Goal: Book appointment/travel/reservation

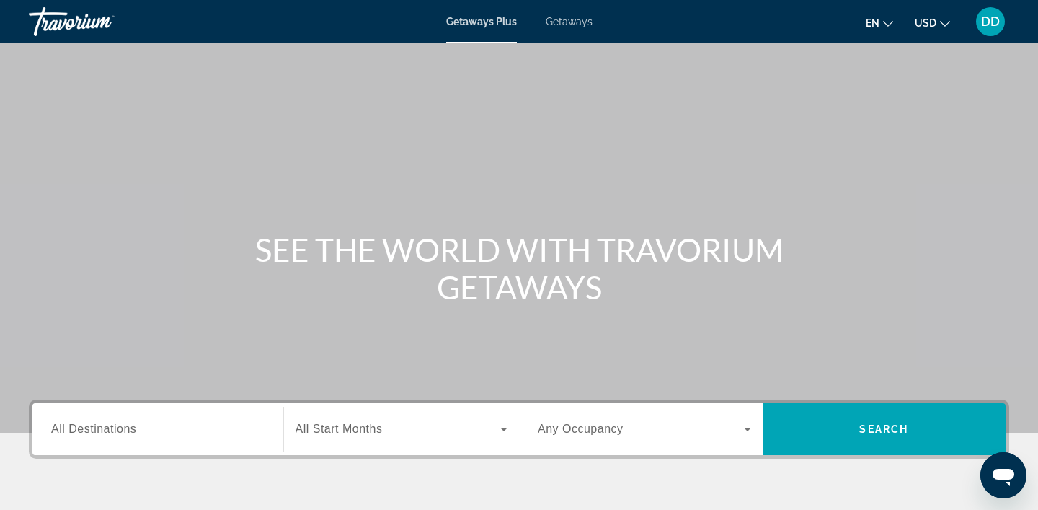
click at [125, 426] on span "All Destinations" at bounding box center [93, 429] width 85 height 12
click at [125, 426] on input "Destination All Destinations" at bounding box center [157, 429] width 213 height 17
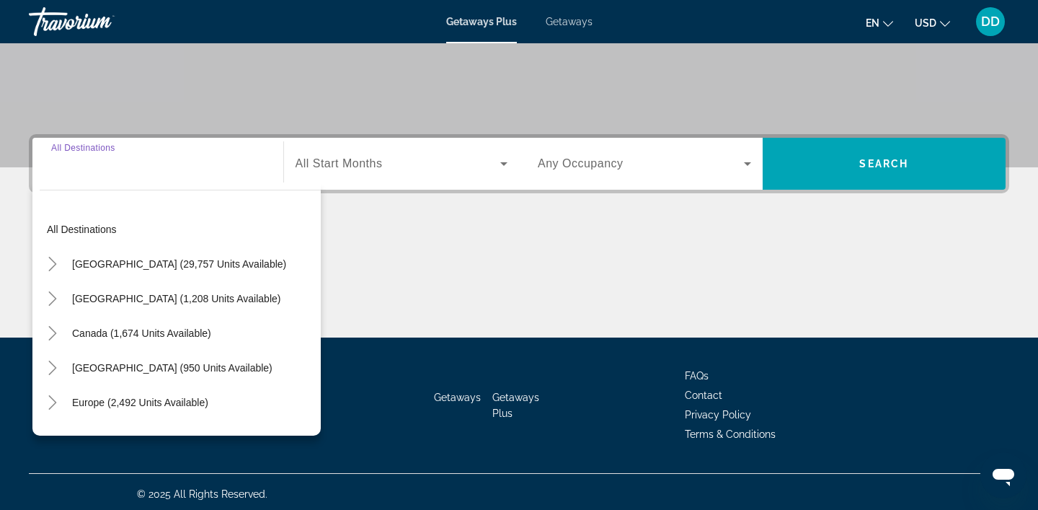
scroll to position [270, 0]
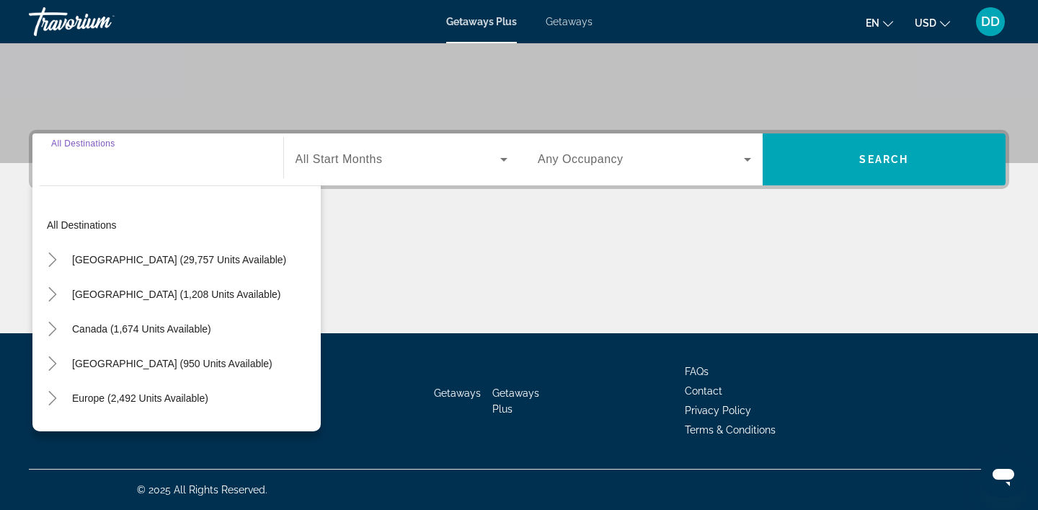
click at [120, 260] on span "[GEOGRAPHIC_DATA] (29,757 units available)" at bounding box center [179, 260] width 214 height 12
type input "**********"
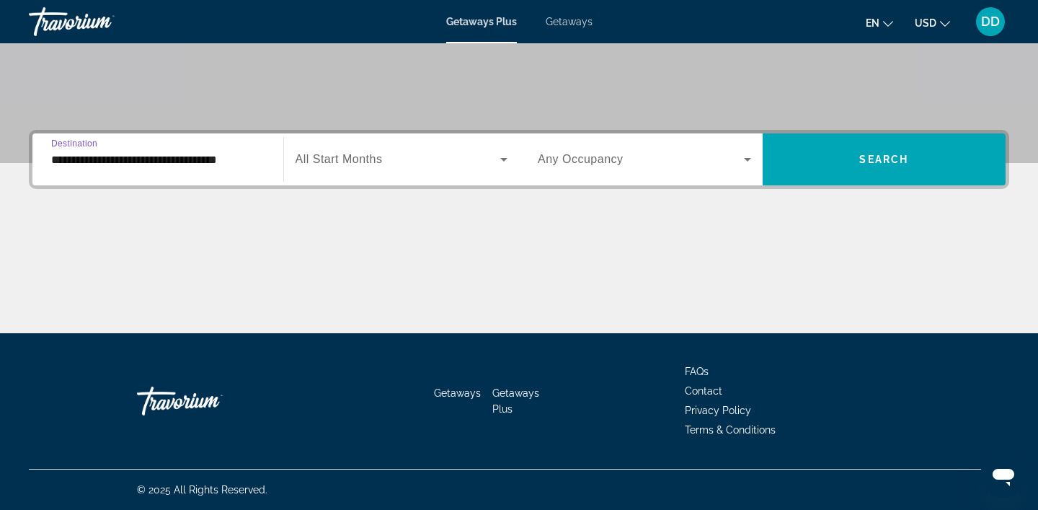
click at [505, 159] on icon "Search widget" at bounding box center [503, 160] width 7 height 4
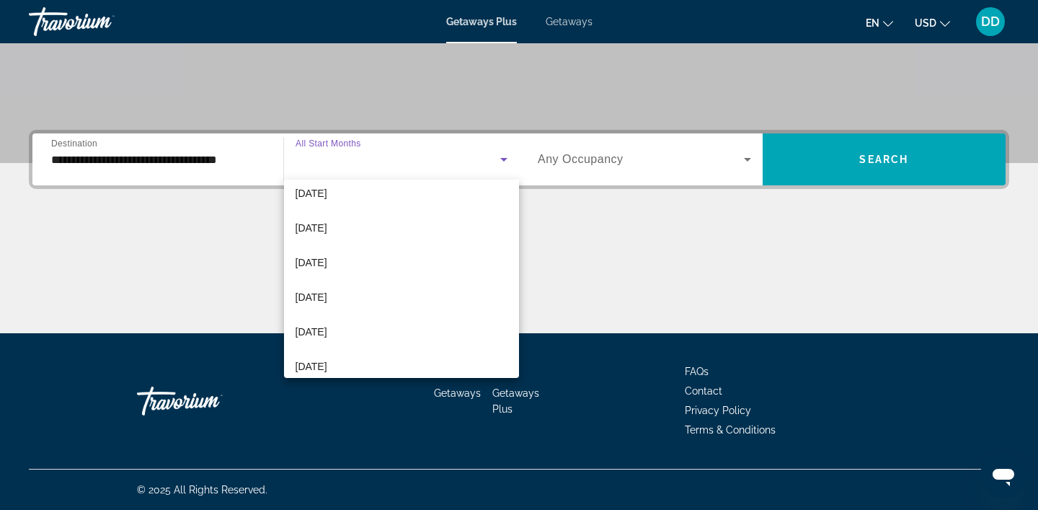
scroll to position [77, 0]
click at [327, 263] on span "[DATE]" at bounding box center [312, 263] width 32 height 17
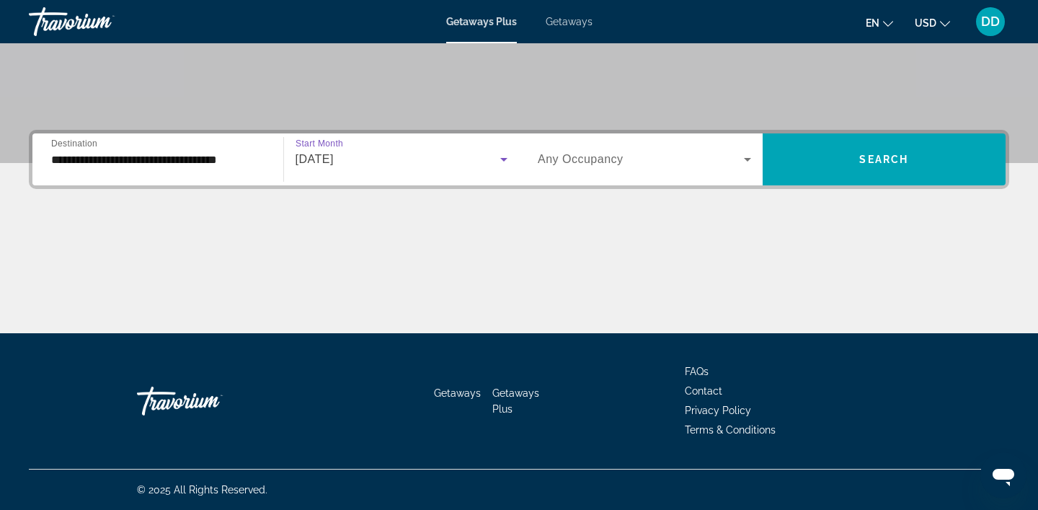
click at [746, 159] on icon "Search widget" at bounding box center [747, 160] width 7 height 4
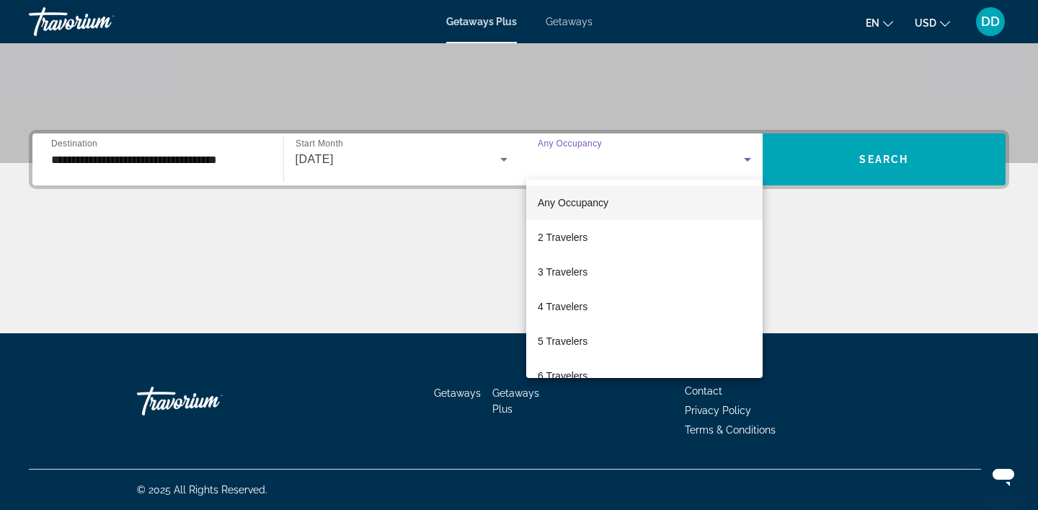
click at [572, 237] on span "2 Travelers" at bounding box center [563, 237] width 50 height 17
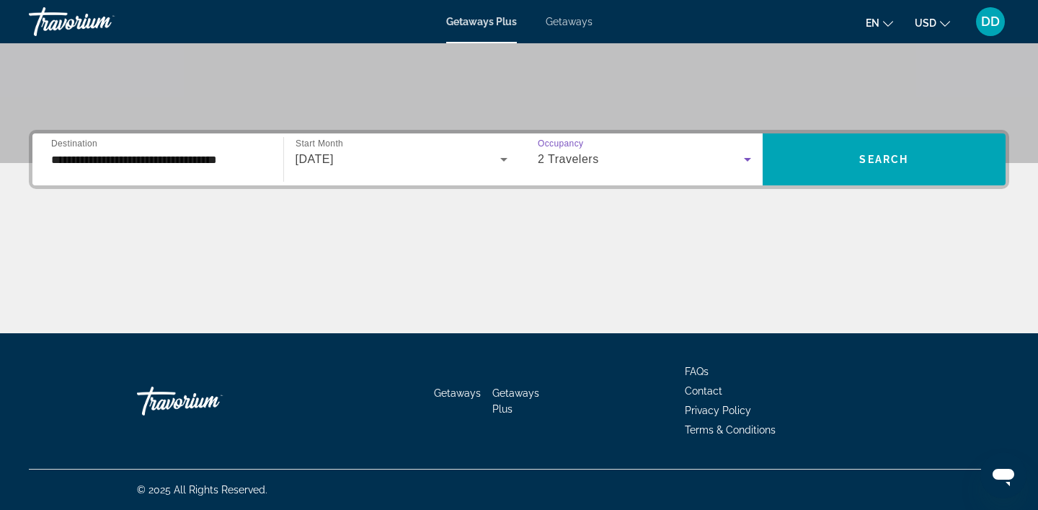
click at [905, 160] on span "Search" at bounding box center [884, 160] width 49 height 12
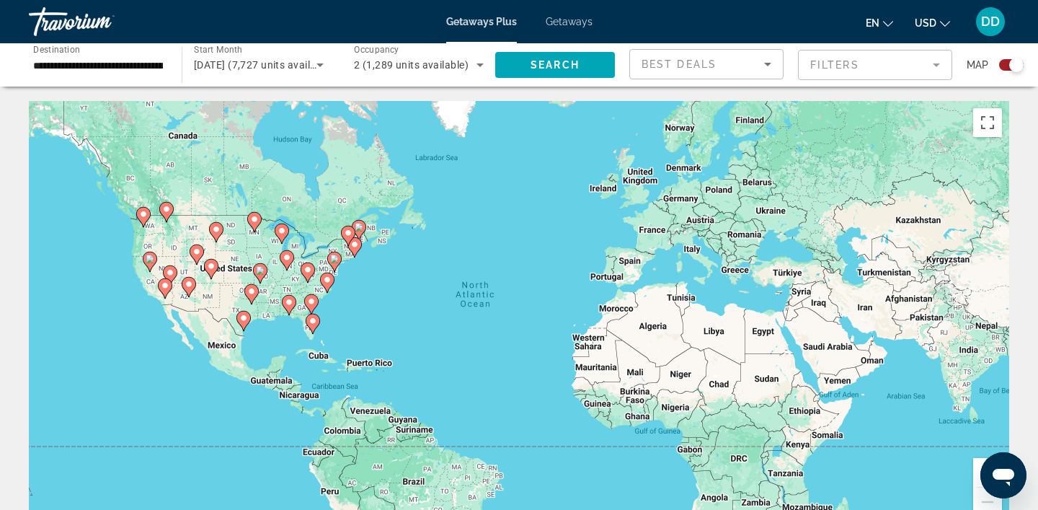
click at [1012, 69] on div "Search widget" at bounding box center [1017, 65] width 14 height 14
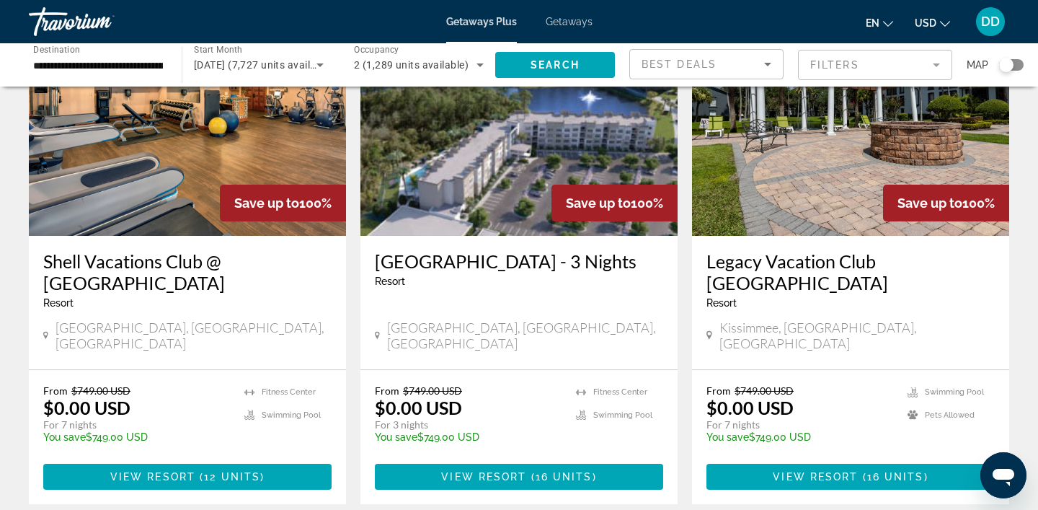
scroll to position [134, 0]
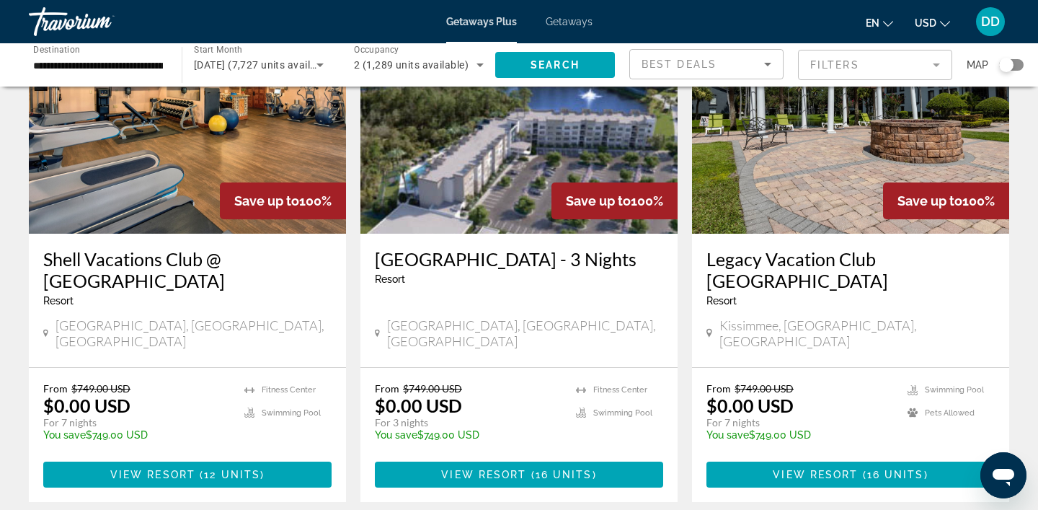
click at [237, 144] on img "Main content" at bounding box center [187, 118] width 317 height 231
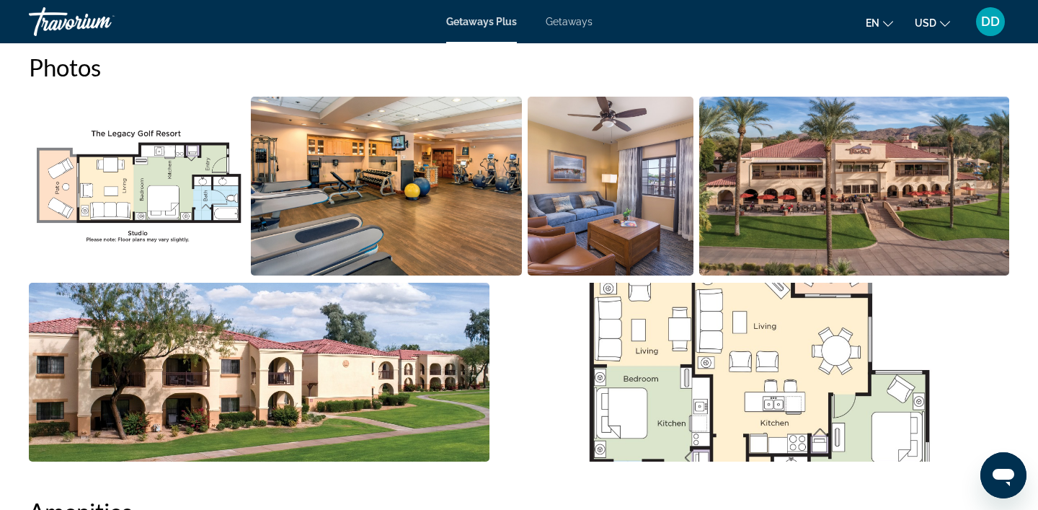
scroll to position [674, 0]
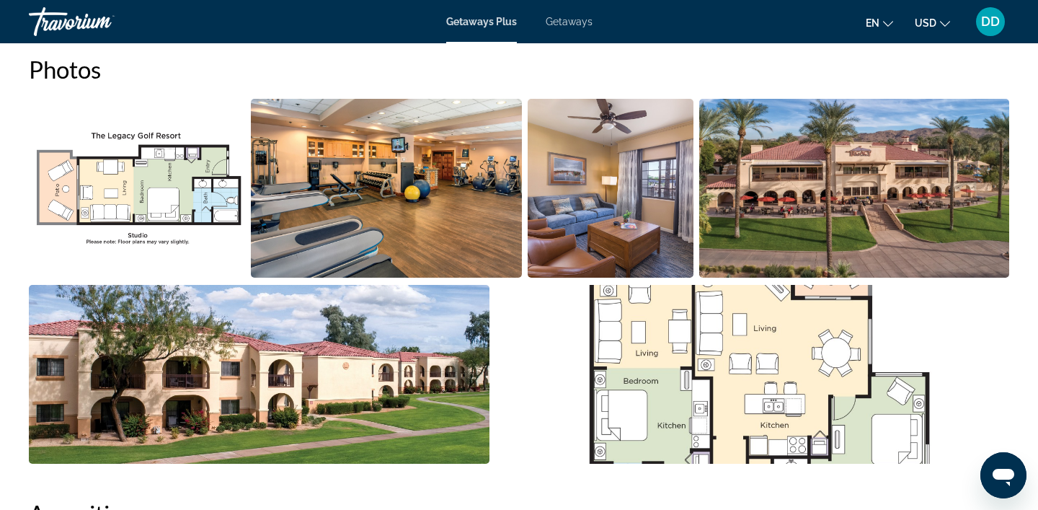
click at [593, 187] on img "Open full-screen image slider" at bounding box center [611, 188] width 166 height 179
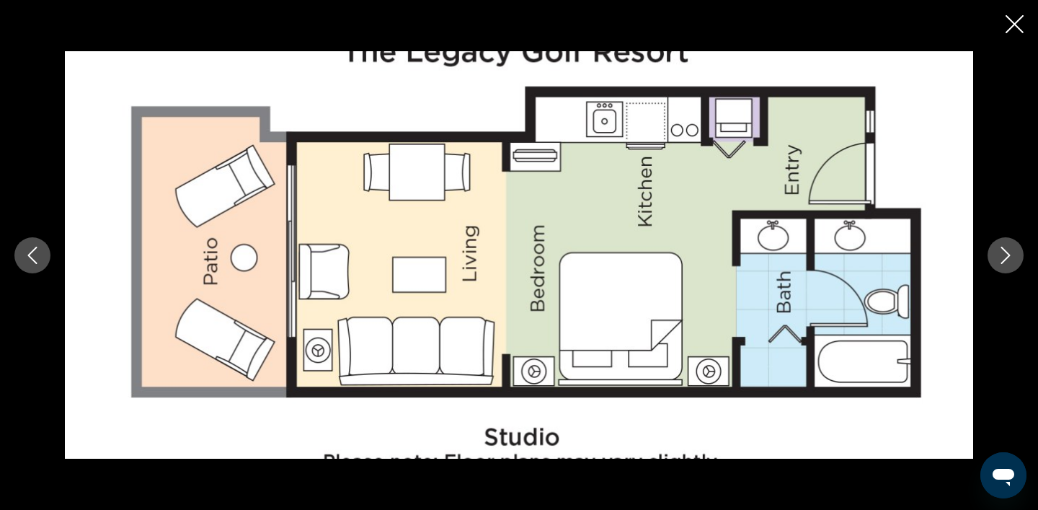
click at [1007, 250] on icon "Next image" at bounding box center [1005, 255] width 17 height 17
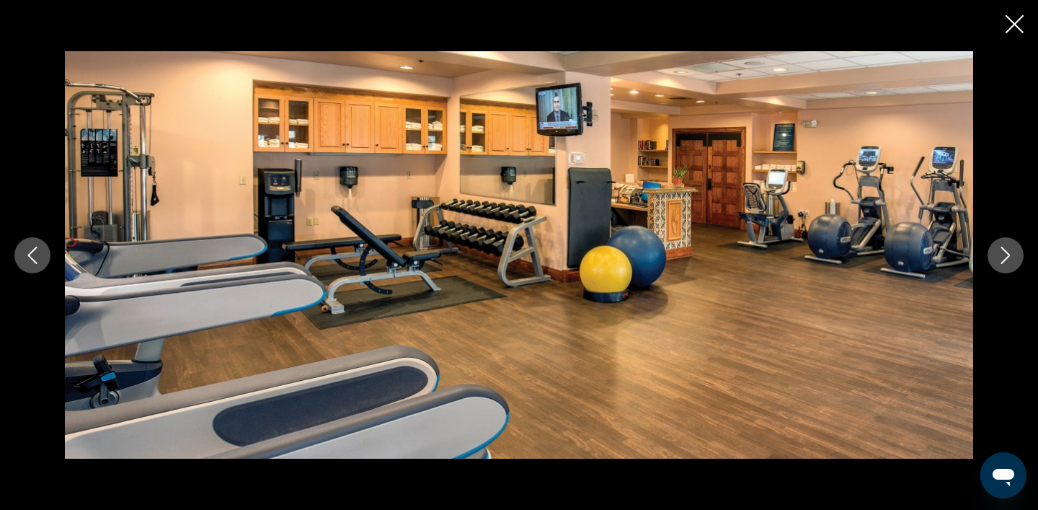
click at [1007, 250] on icon "Next image" at bounding box center [1005, 255] width 17 height 17
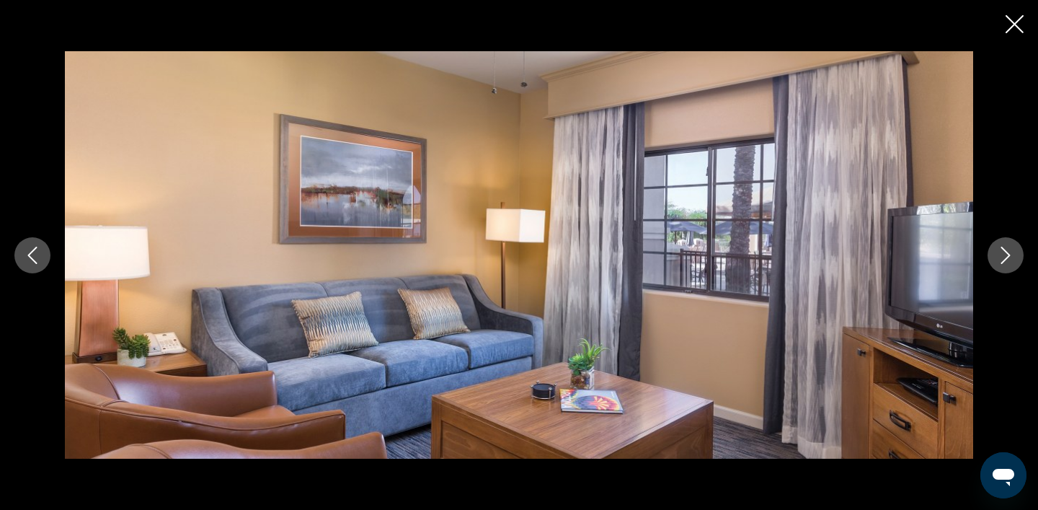
click at [1007, 250] on icon "Next image" at bounding box center [1005, 255] width 17 height 17
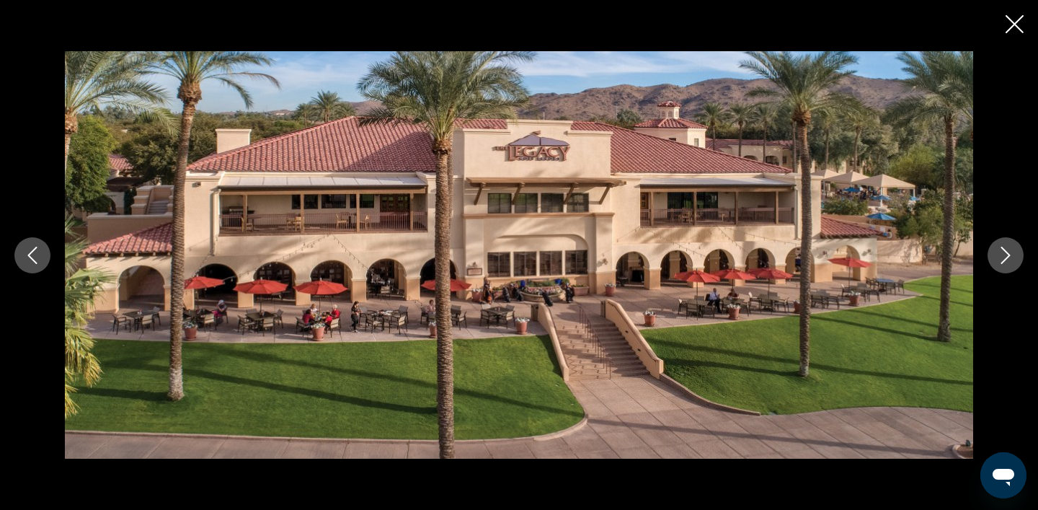
click at [1007, 250] on icon "Next image" at bounding box center [1005, 255] width 17 height 17
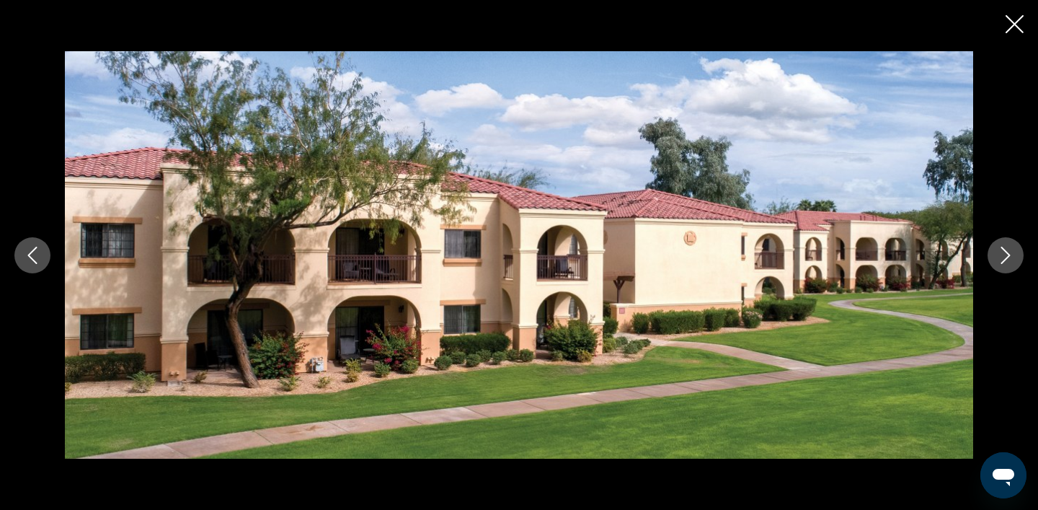
click at [1007, 250] on icon "Next image" at bounding box center [1005, 255] width 17 height 17
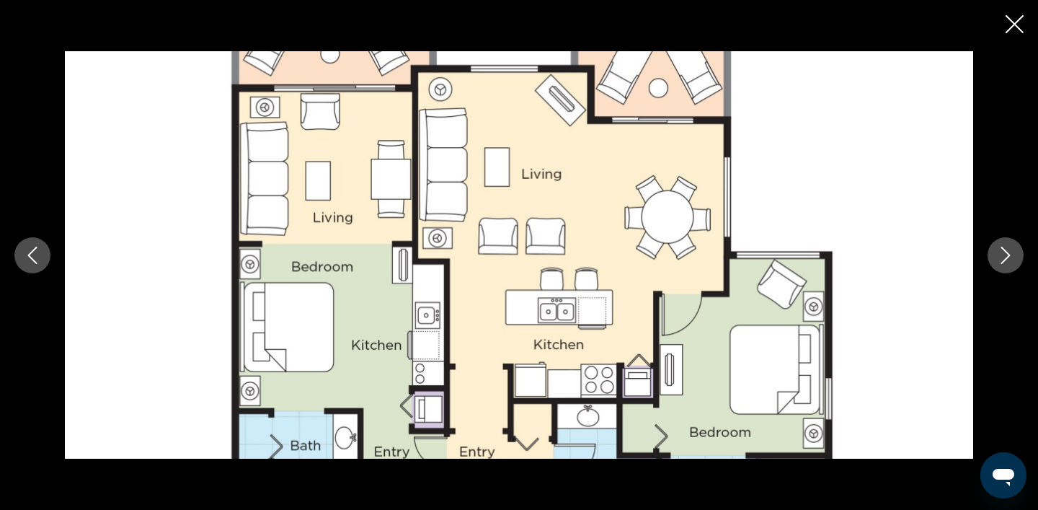
click at [1007, 250] on icon "Next image" at bounding box center [1005, 255] width 17 height 17
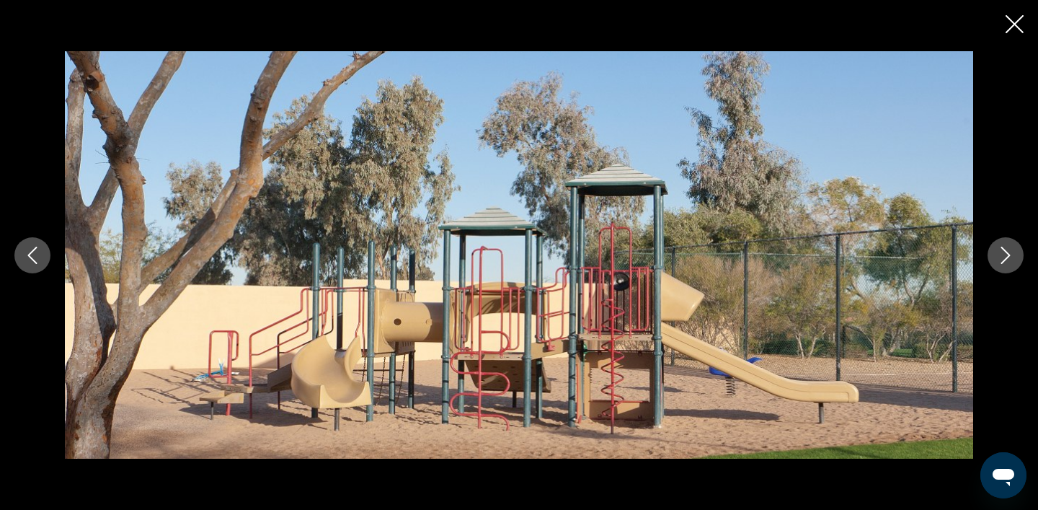
click at [1007, 250] on icon "Next image" at bounding box center [1005, 255] width 17 height 17
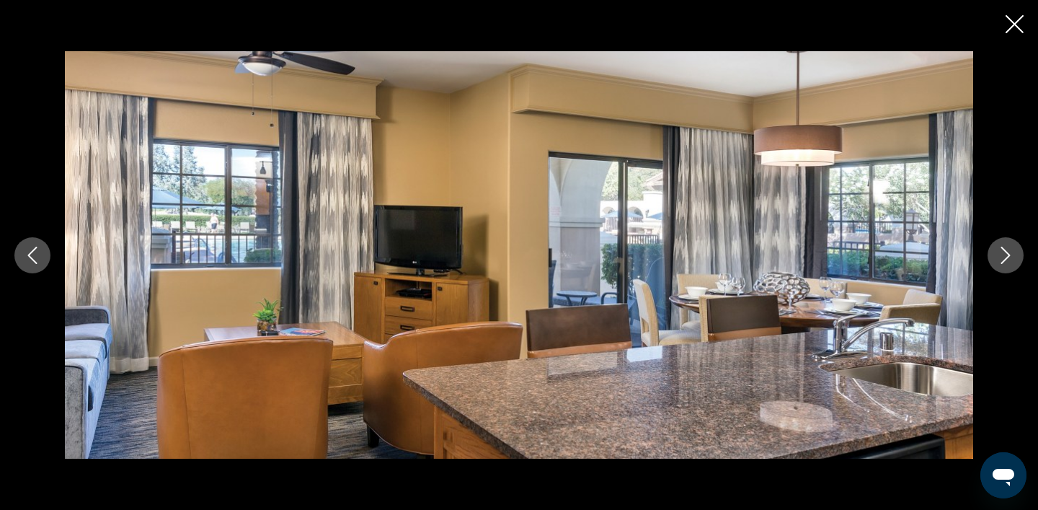
click at [1007, 250] on icon "Next image" at bounding box center [1005, 255] width 17 height 17
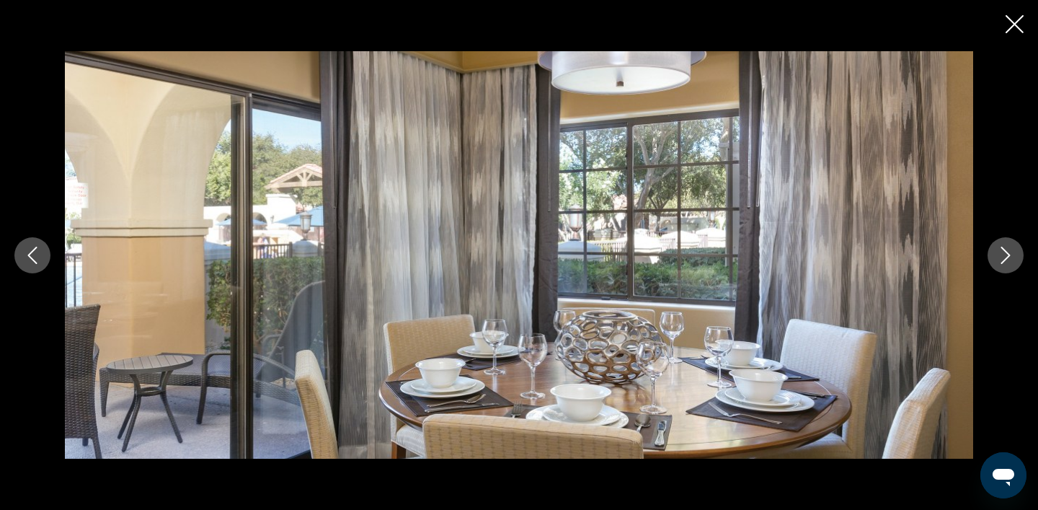
click at [1007, 250] on icon "Next image" at bounding box center [1005, 255] width 17 height 17
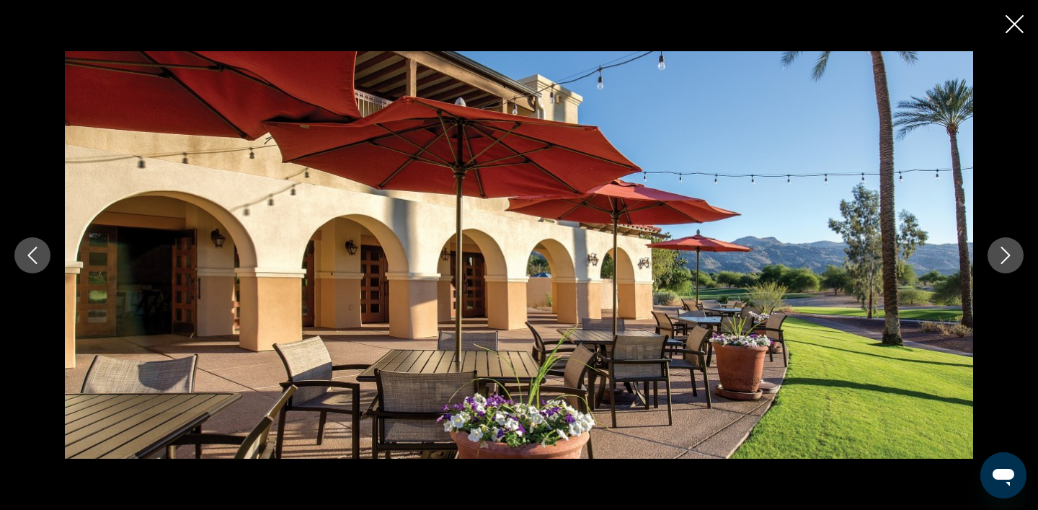
click at [1007, 250] on icon "Next image" at bounding box center [1005, 255] width 17 height 17
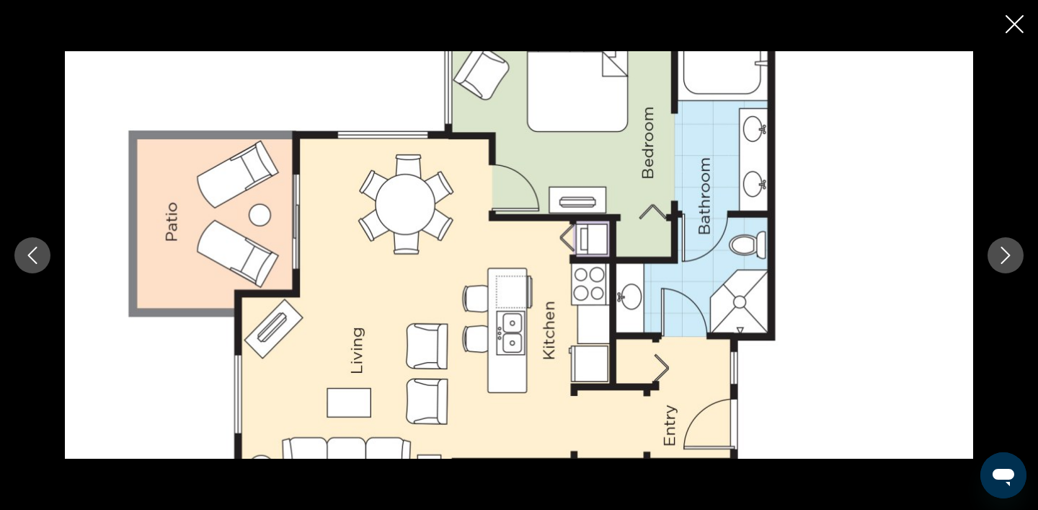
click at [1007, 250] on icon "Next image" at bounding box center [1005, 255] width 17 height 17
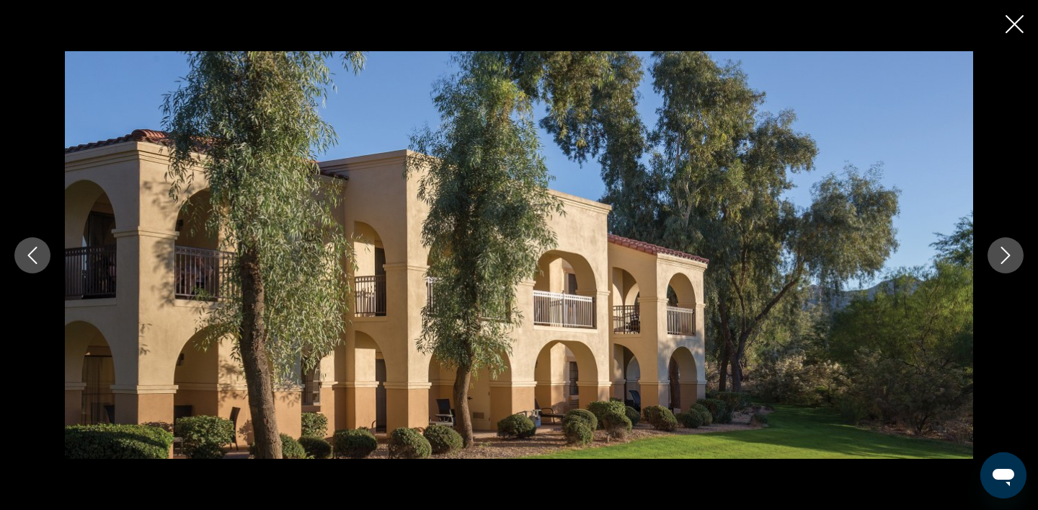
click at [1007, 250] on icon "Next image" at bounding box center [1005, 255] width 17 height 17
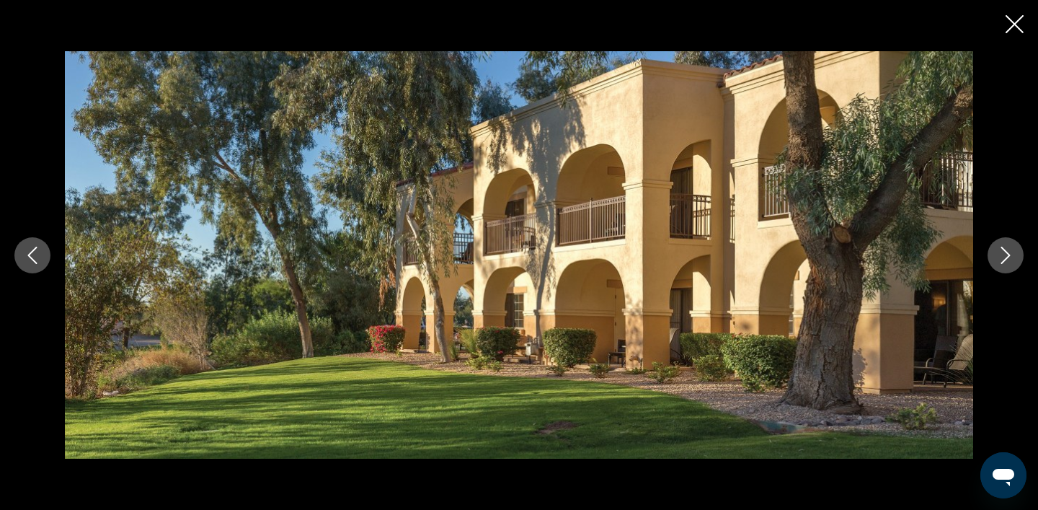
click at [1007, 250] on icon "Next image" at bounding box center [1005, 255] width 17 height 17
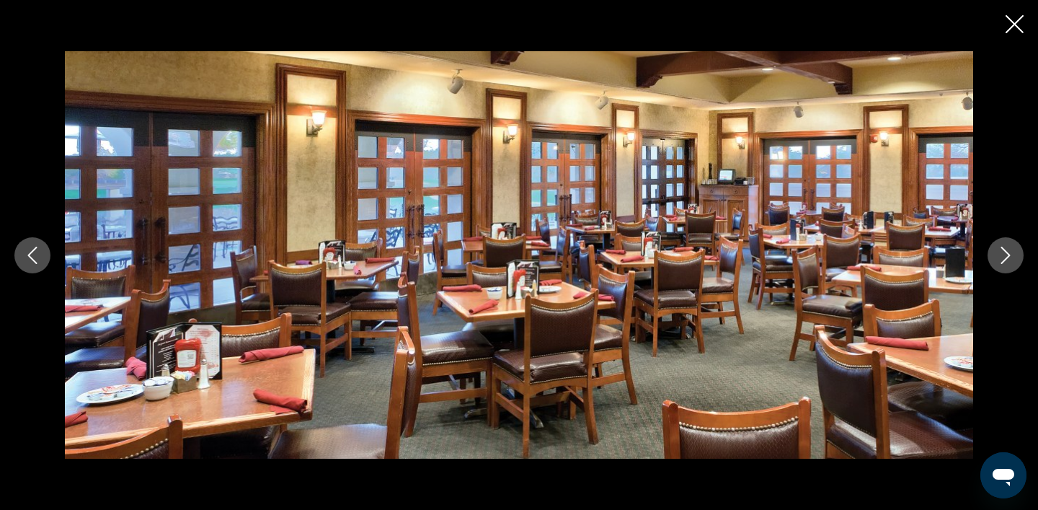
click at [1007, 250] on icon "Next image" at bounding box center [1005, 255] width 17 height 17
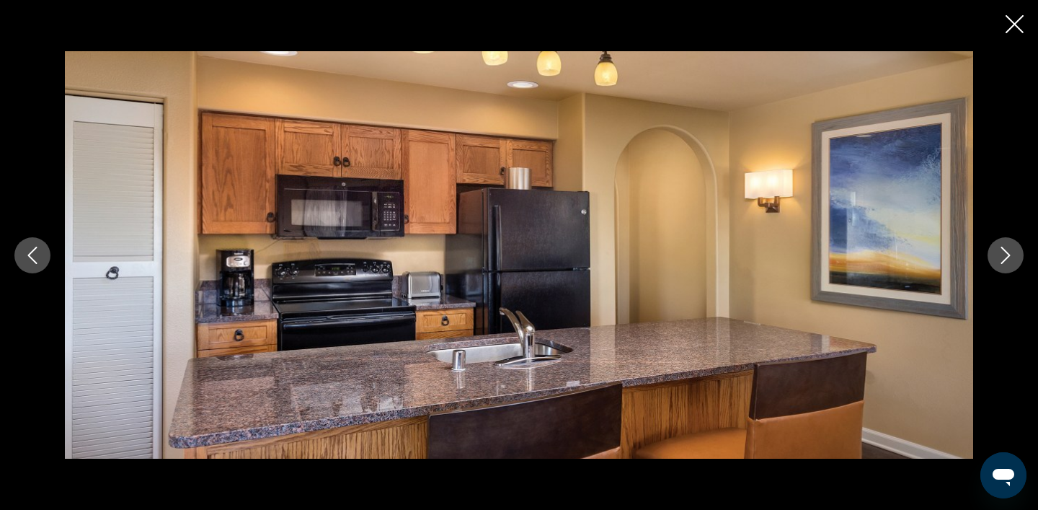
click at [1007, 250] on icon "Next image" at bounding box center [1005, 255] width 17 height 17
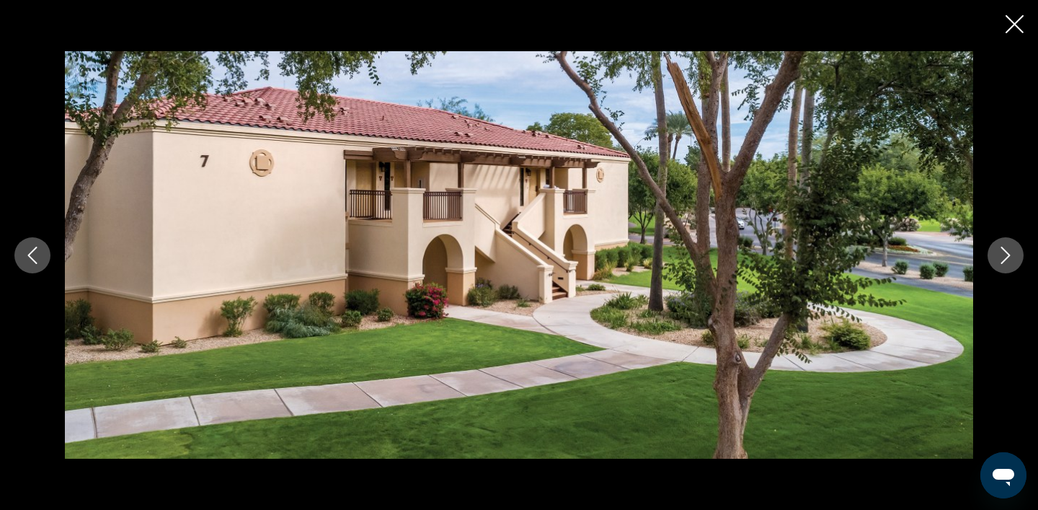
click at [1007, 250] on icon "Next image" at bounding box center [1005, 255] width 17 height 17
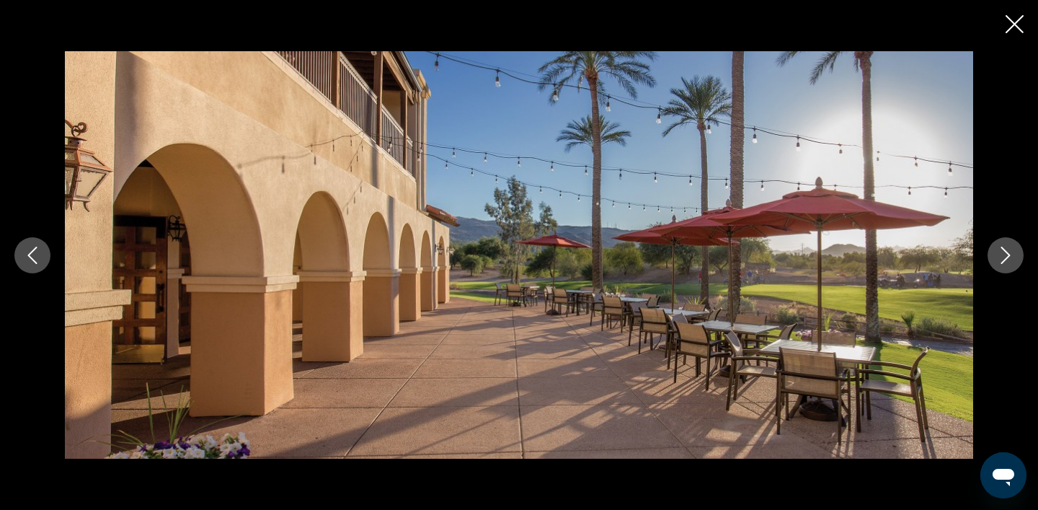
click at [1007, 250] on icon "Next image" at bounding box center [1005, 255] width 17 height 17
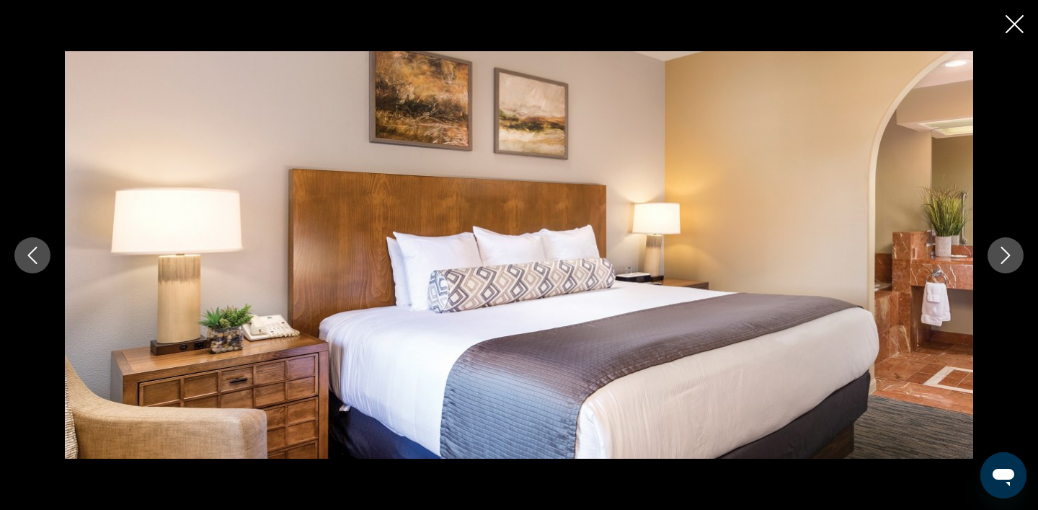
click at [1007, 250] on icon "Next image" at bounding box center [1005, 255] width 17 height 17
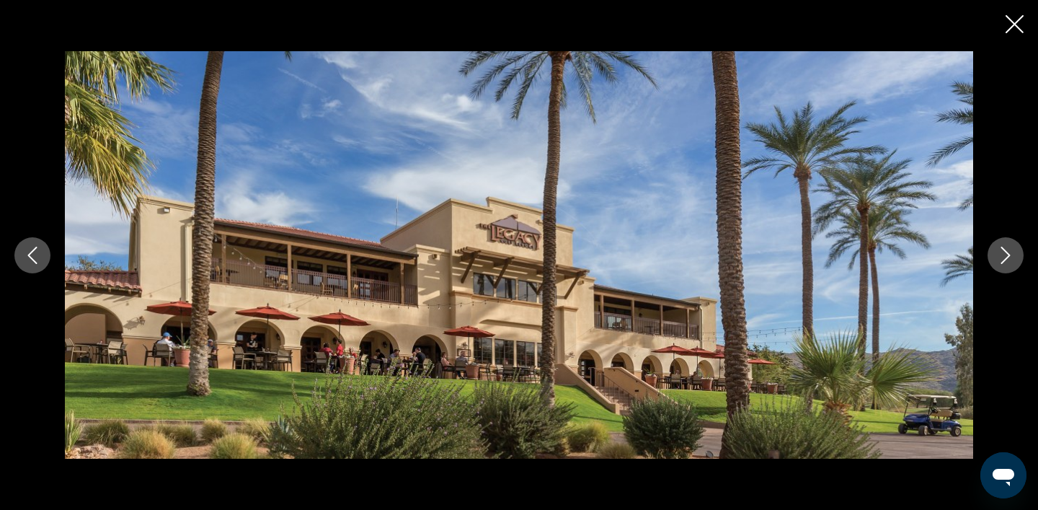
click at [1007, 250] on icon "Next image" at bounding box center [1005, 255] width 17 height 17
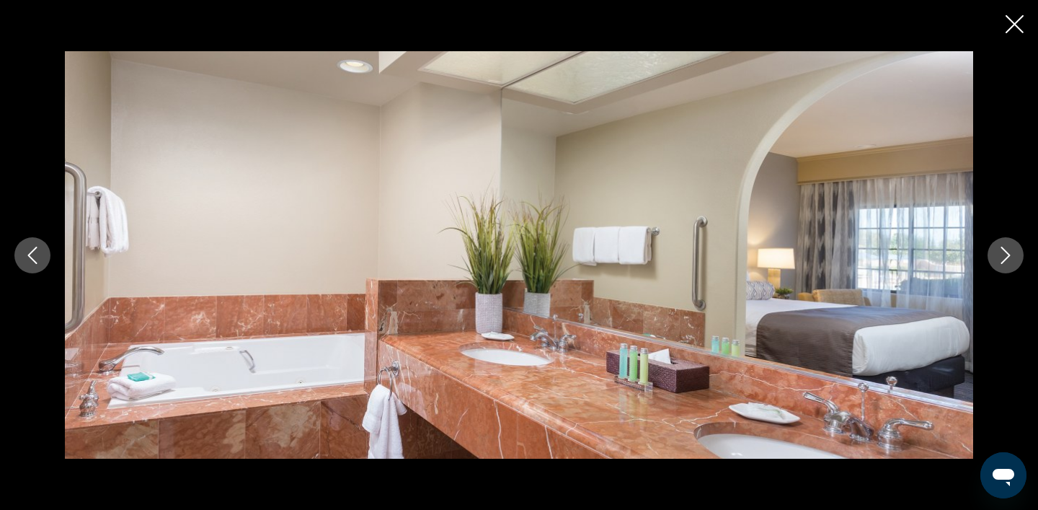
click at [1007, 250] on icon "Next image" at bounding box center [1005, 255] width 17 height 17
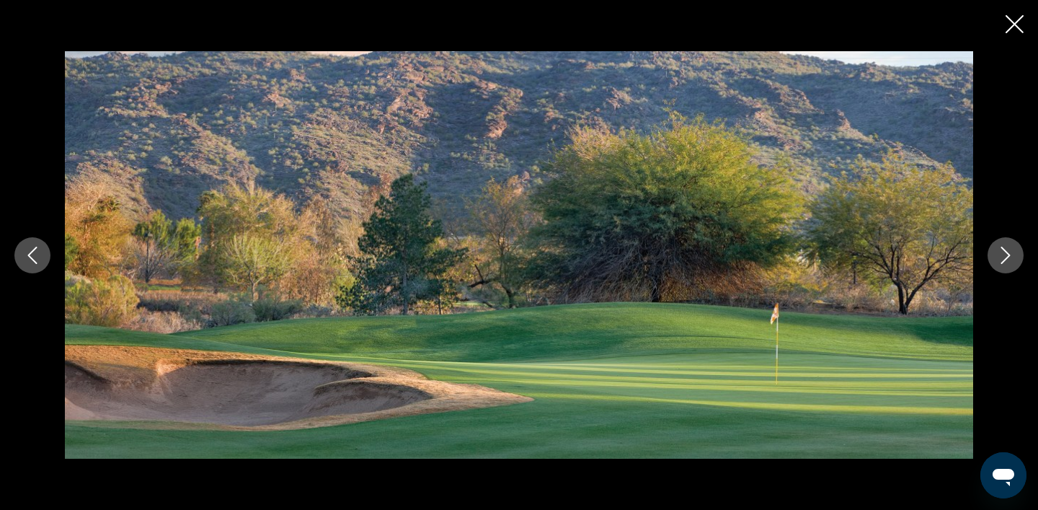
click at [1007, 250] on icon "Next image" at bounding box center [1005, 255] width 17 height 17
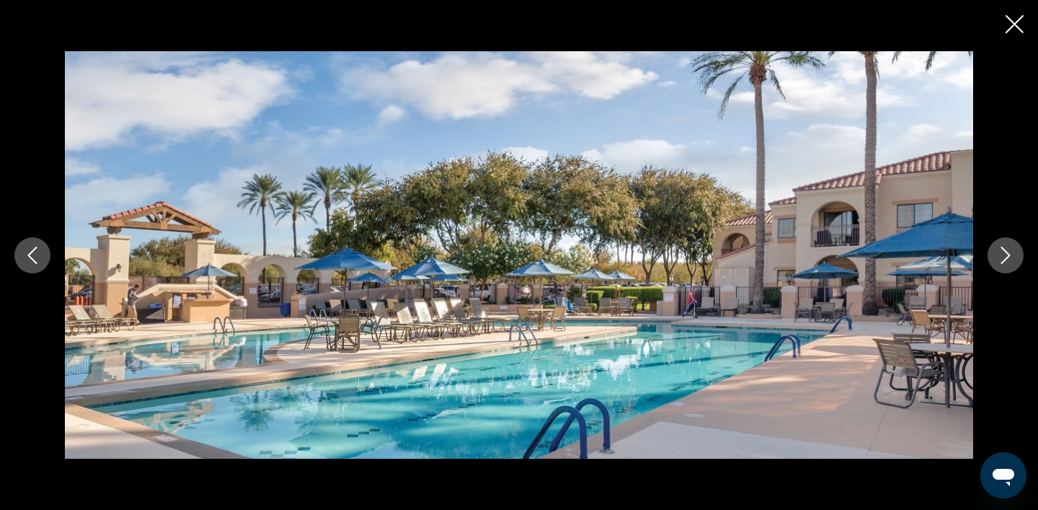
click at [1007, 250] on icon "Next image" at bounding box center [1005, 255] width 17 height 17
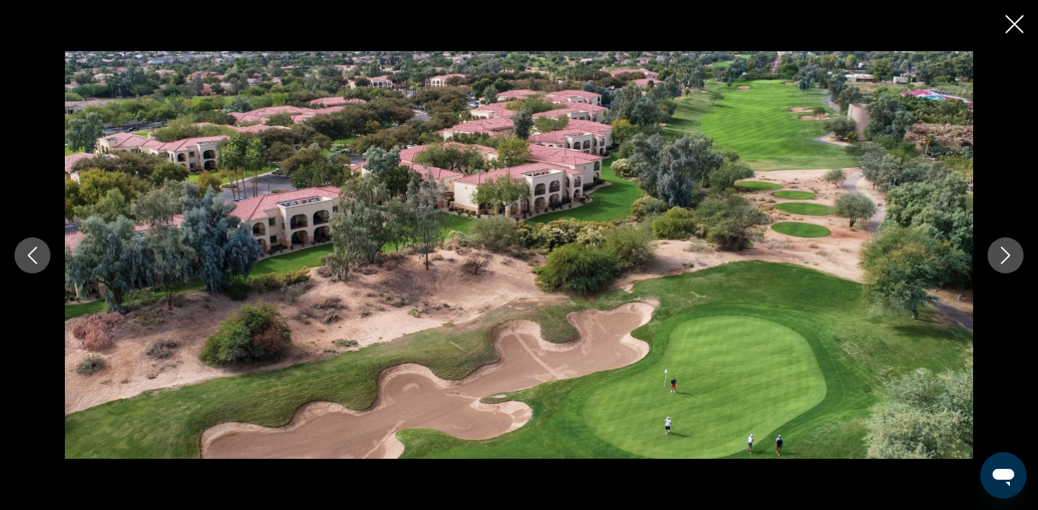
click at [1007, 250] on icon "Next image" at bounding box center [1005, 255] width 17 height 17
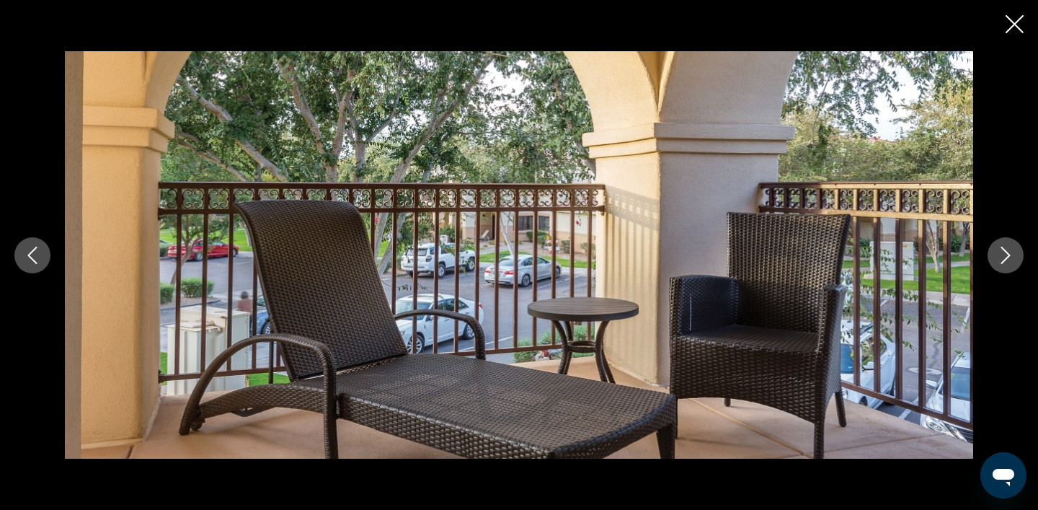
click at [1007, 250] on icon "Next image" at bounding box center [1005, 255] width 17 height 17
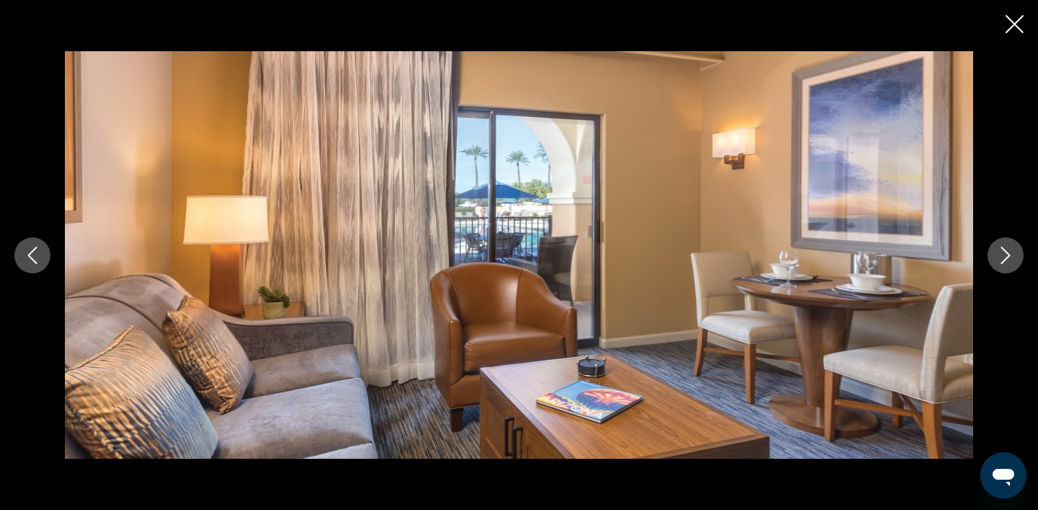
click at [1007, 250] on icon "Next image" at bounding box center [1005, 255] width 17 height 17
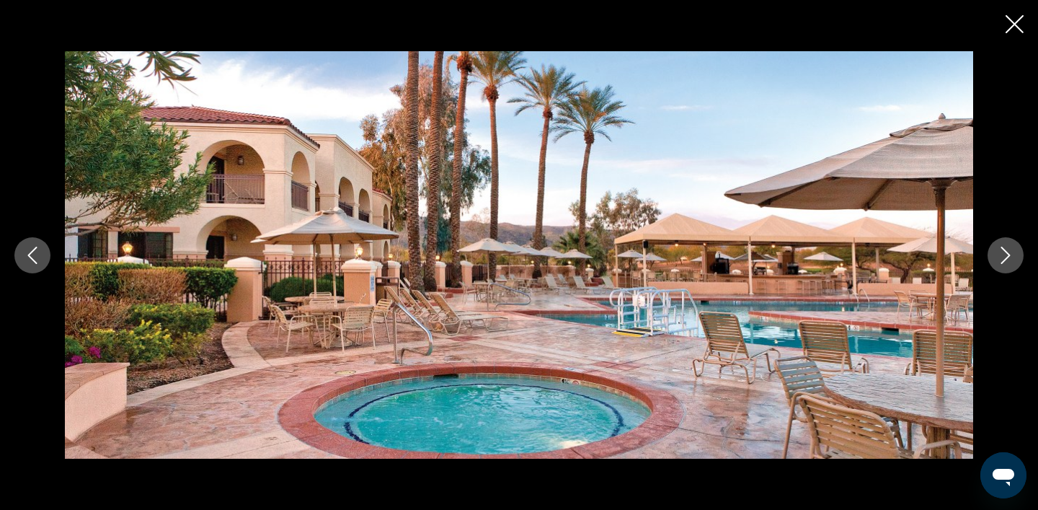
click at [1007, 250] on icon "Next image" at bounding box center [1005, 255] width 17 height 17
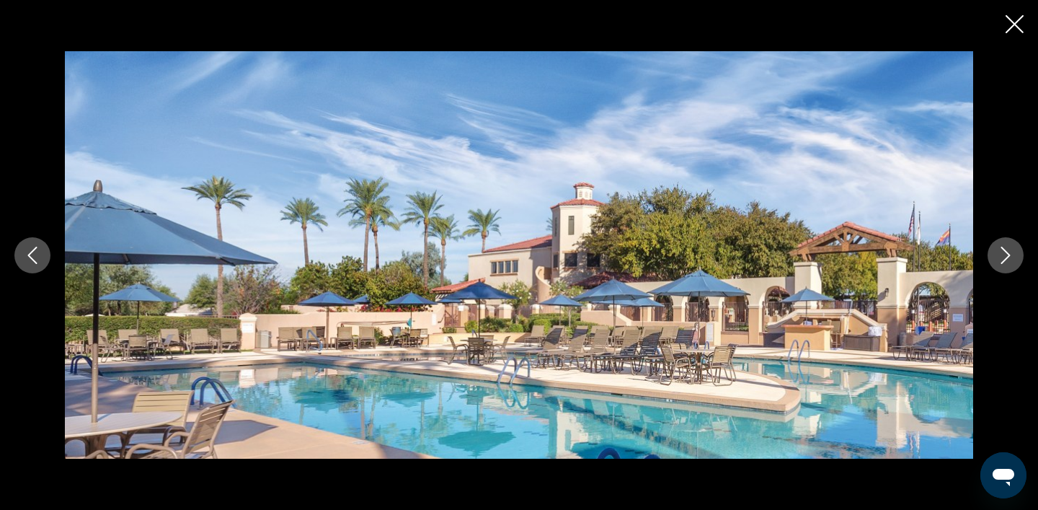
click at [1007, 250] on icon "Next image" at bounding box center [1005, 255] width 17 height 17
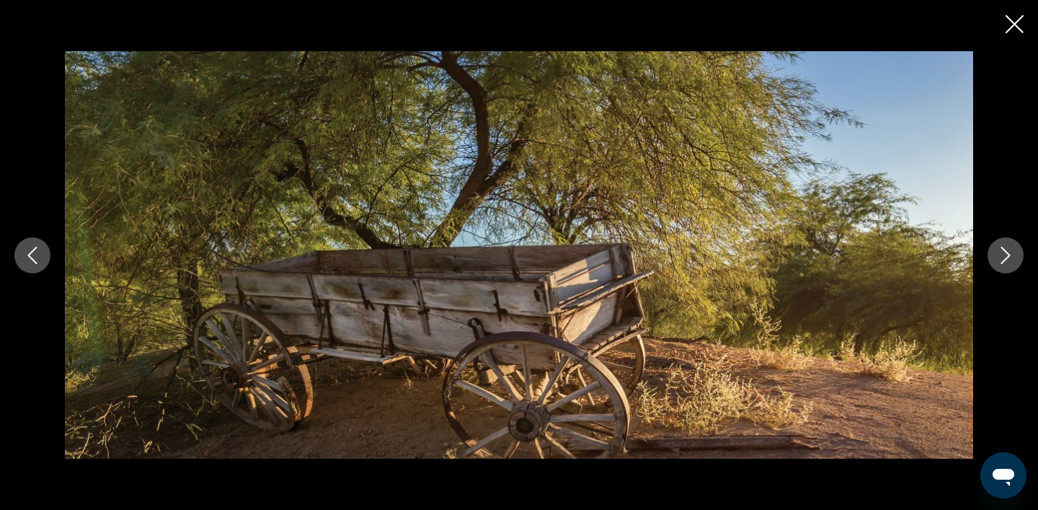
click at [1007, 250] on icon "Next image" at bounding box center [1005, 255] width 17 height 17
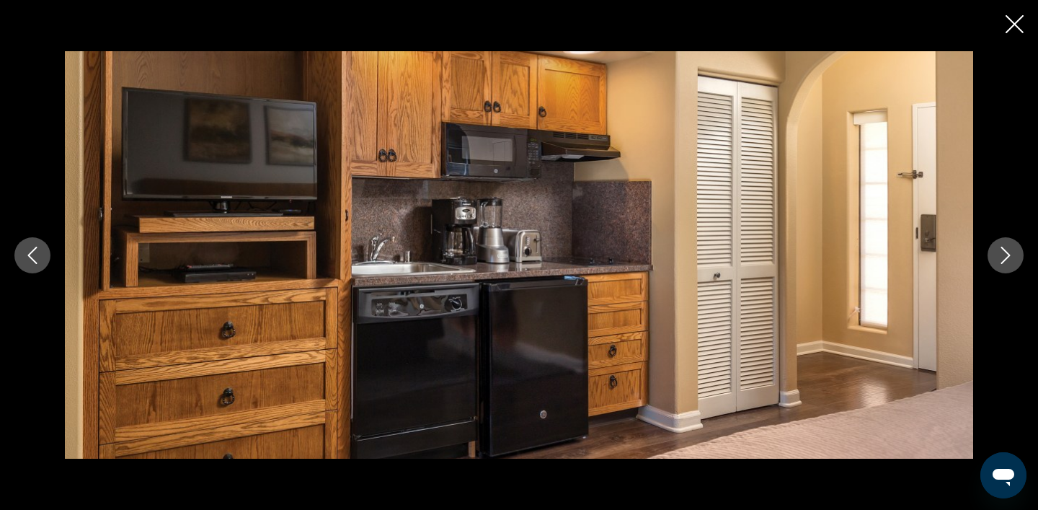
click at [1007, 250] on icon "Next image" at bounding box center [1005, 255] width 17 height 17
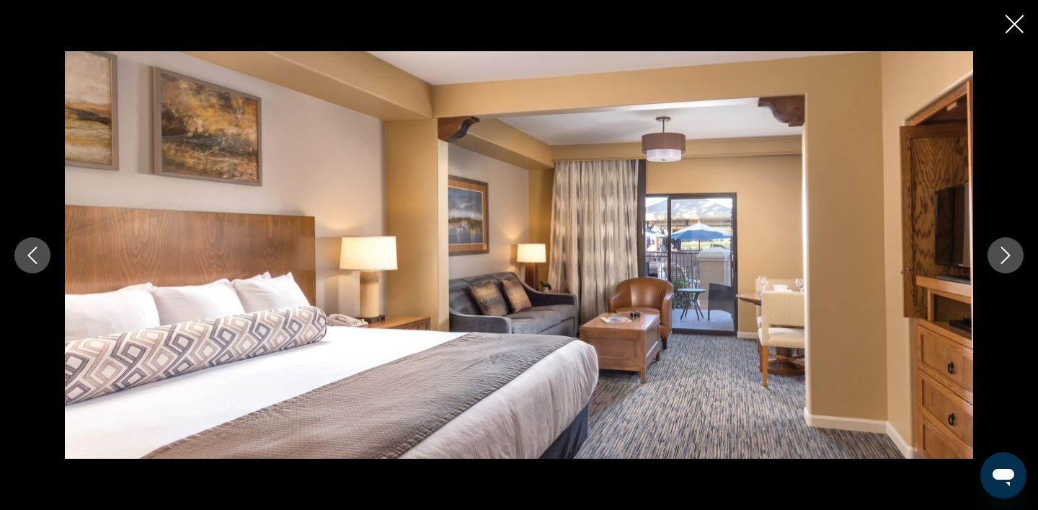
click at [1007, 250] on icon "Next image" at bounding box center [1005, 255] width 17 height 17
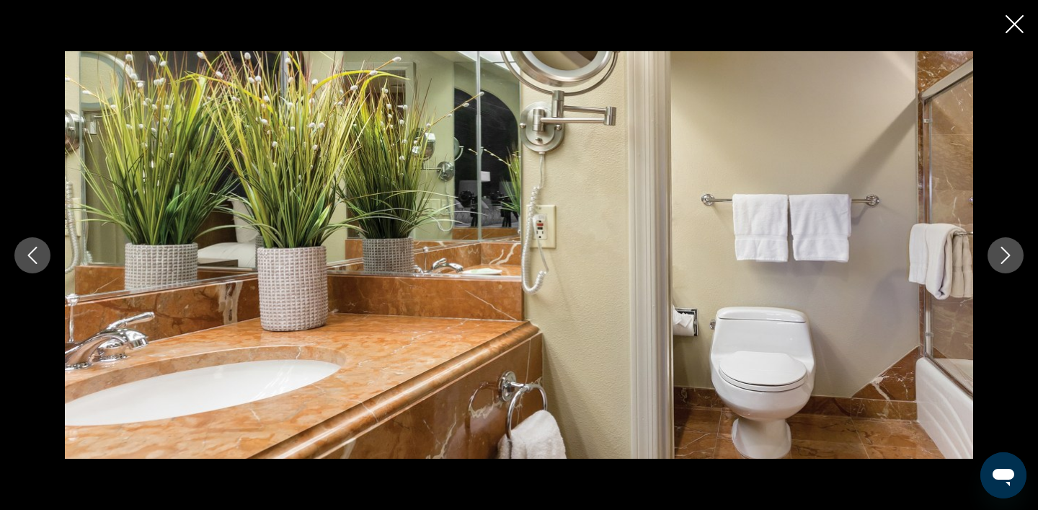
click at [1007, 250] on icon "Next image" at bounding box center [1005, 255] width 17 height 17
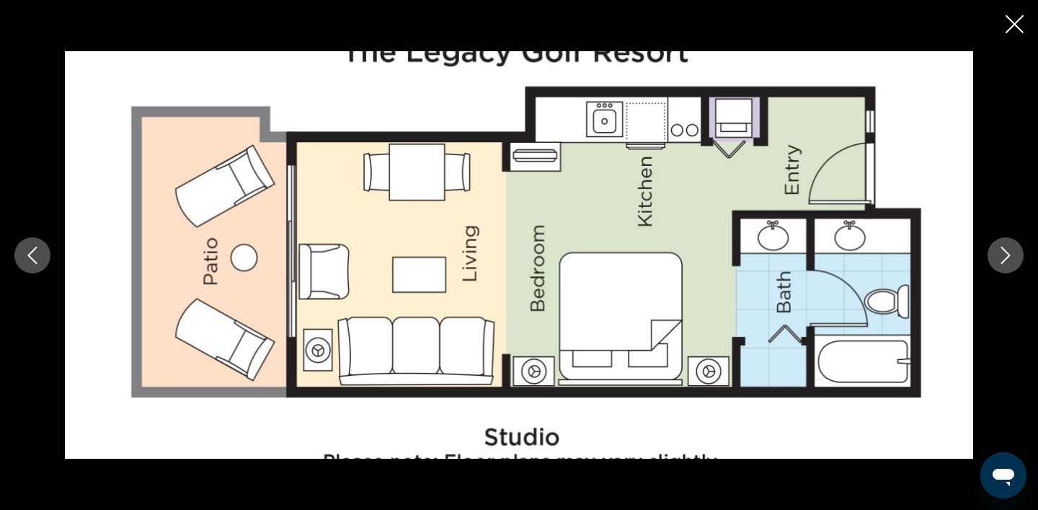
click at [1007, 250] on icon "Next image" at bounding box center [1005, 255] width 17 height 17
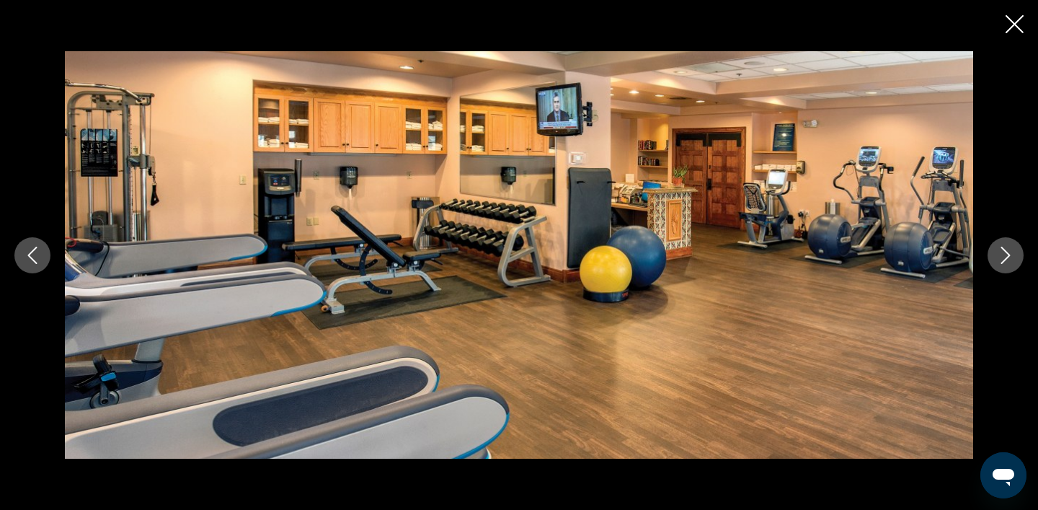
click at [1007, 250] on icon "Next image" at bounding box center [1005, 255] width 17 height 17
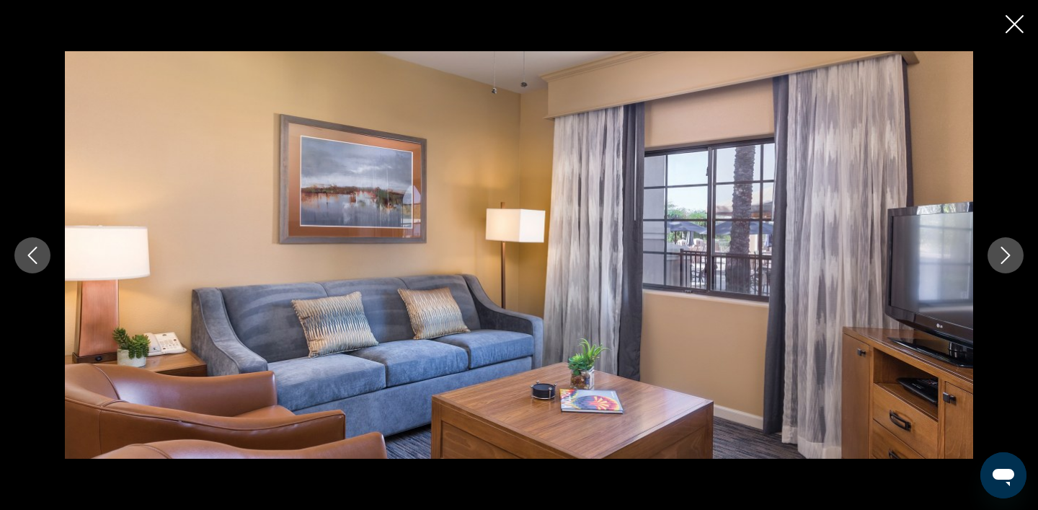
click at [1019, 22] on icon "Close slideshow" at bounding box center [1015, 24] width 18 height 18
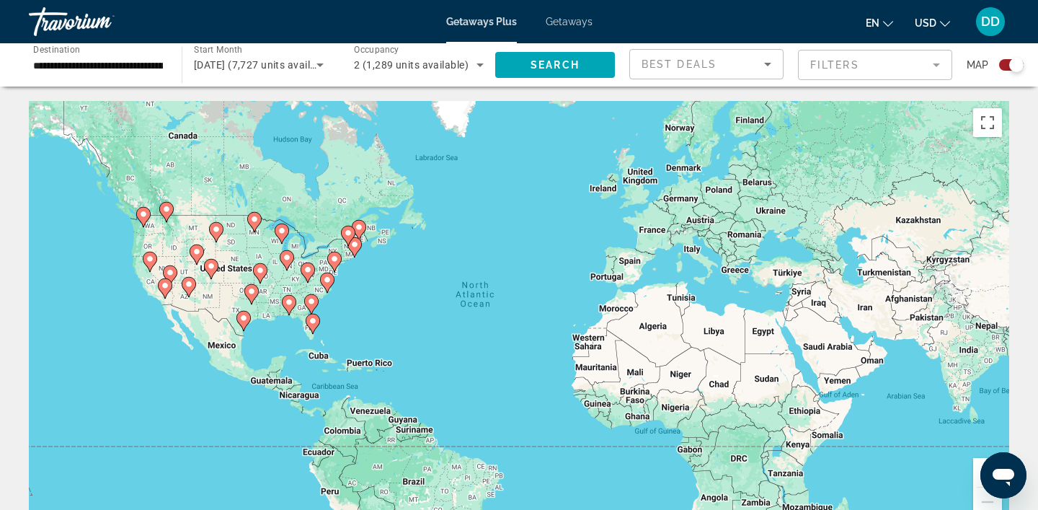
click at [1012, 63] on div "Search widget" at bounding box center [1017, 65] width 14 height 14
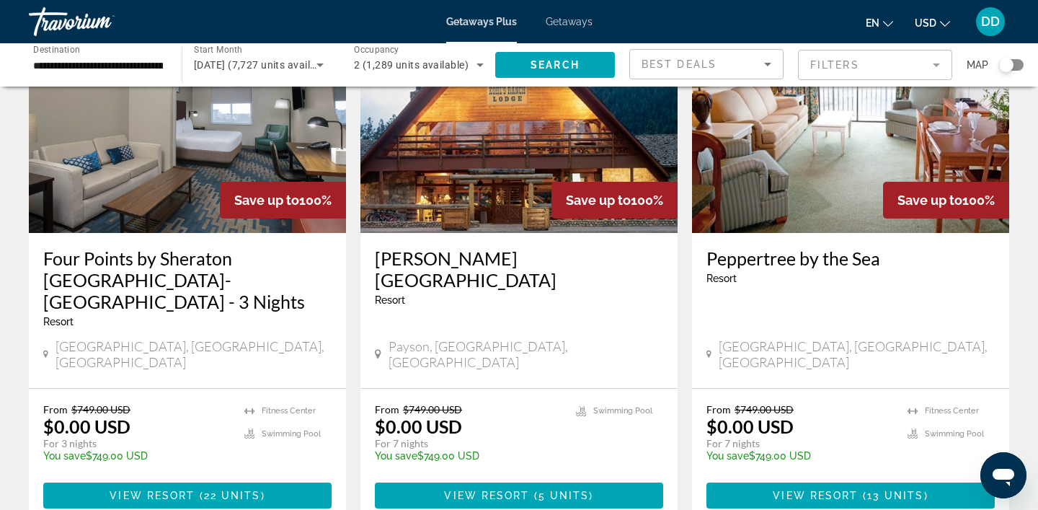
scroll to position [1743, 0]
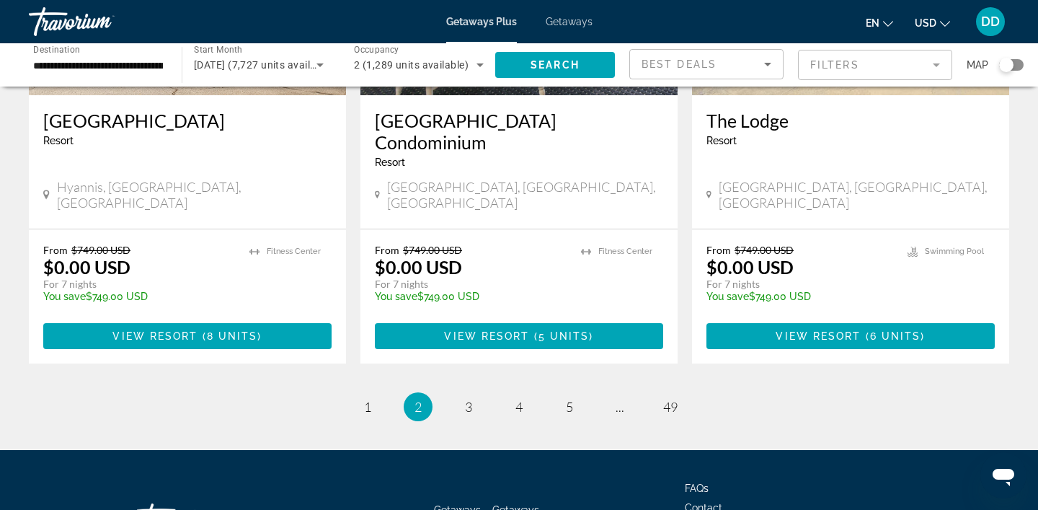
scroll to position [1866, 0]
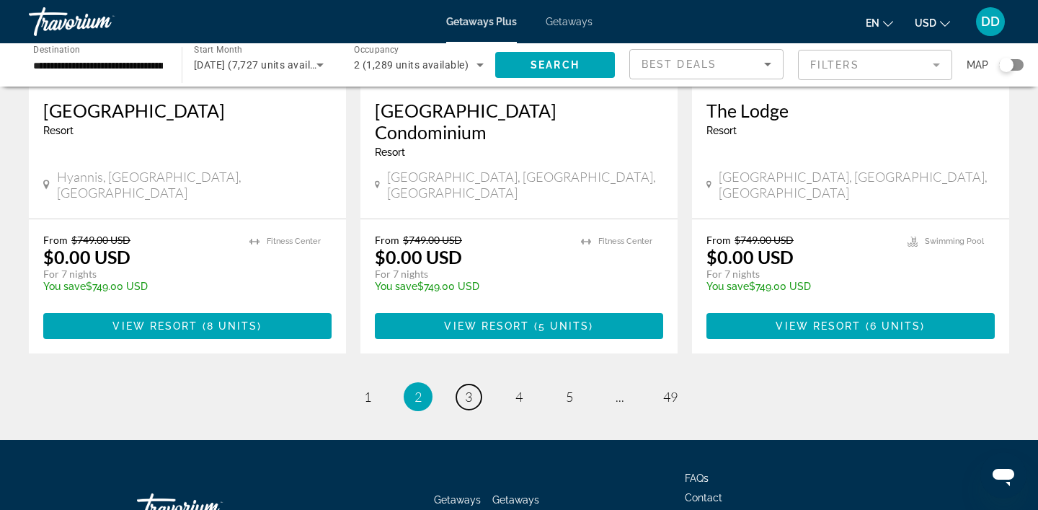
click at [470, 389] on span "3" at bounding box center [468, 397] width 7 height 16
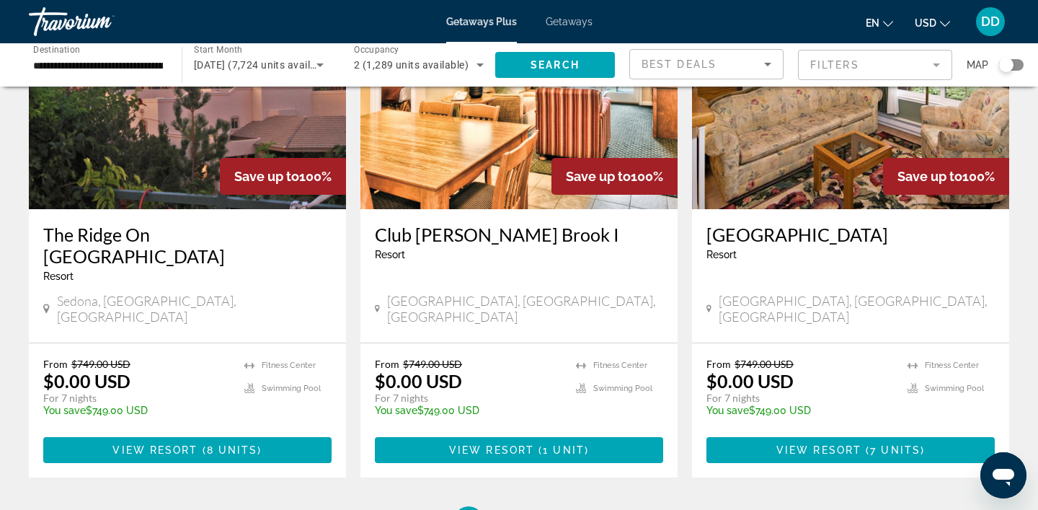
scroll to position [1789, 0]
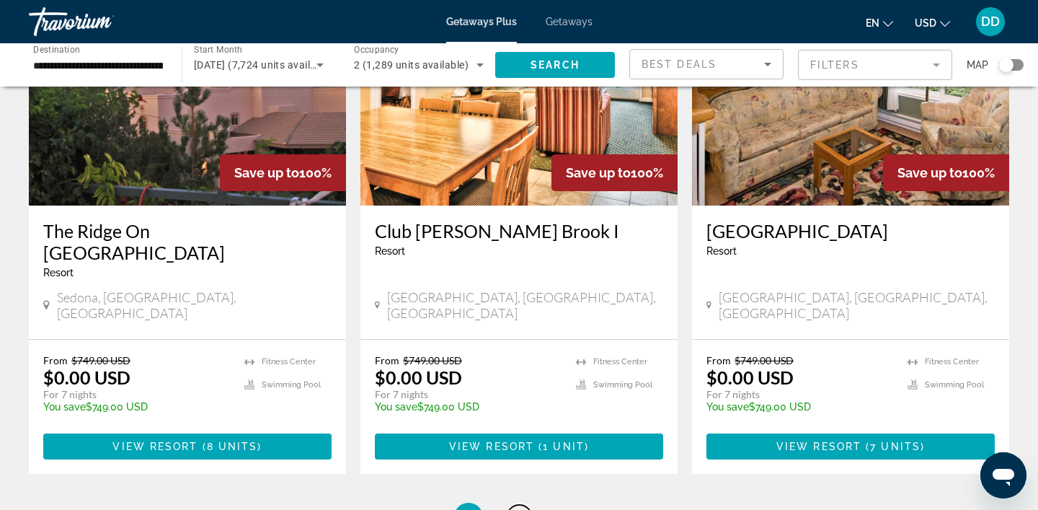
click at [521, 509] on span "4" at bounding box center [519, 517] width 7 height 16
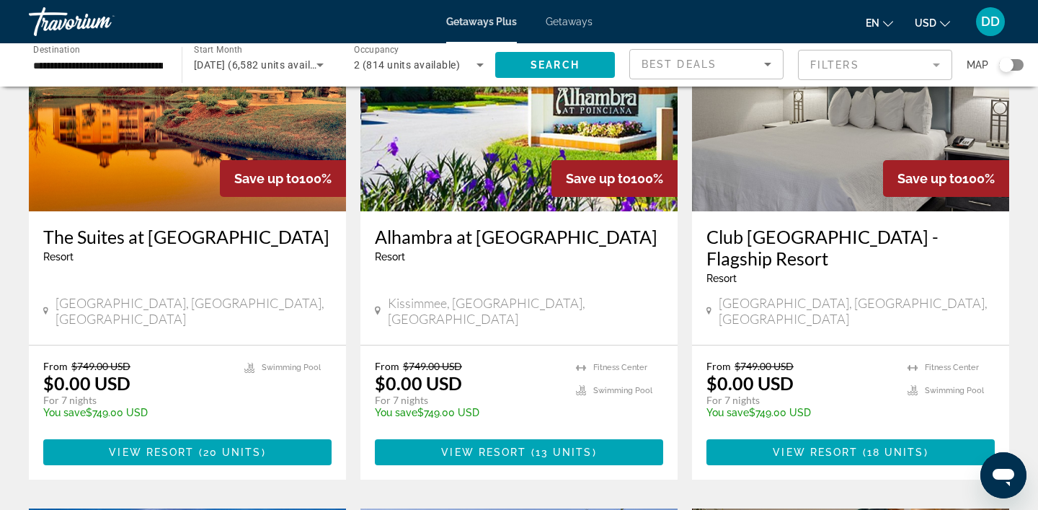
scroll to position [1236, 0]
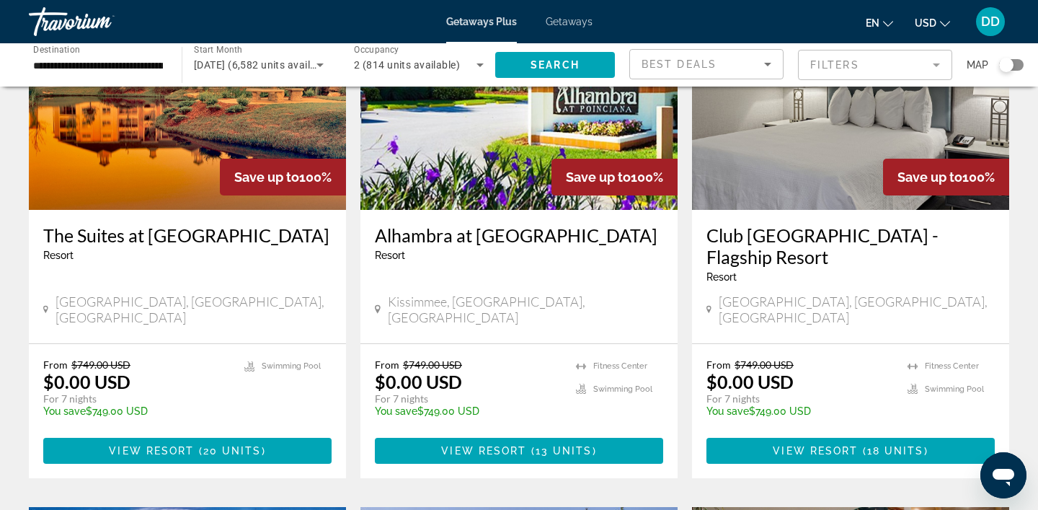
click at [780, 137] on img "Main content" at bounding box center [850, 94] width 317 height 231
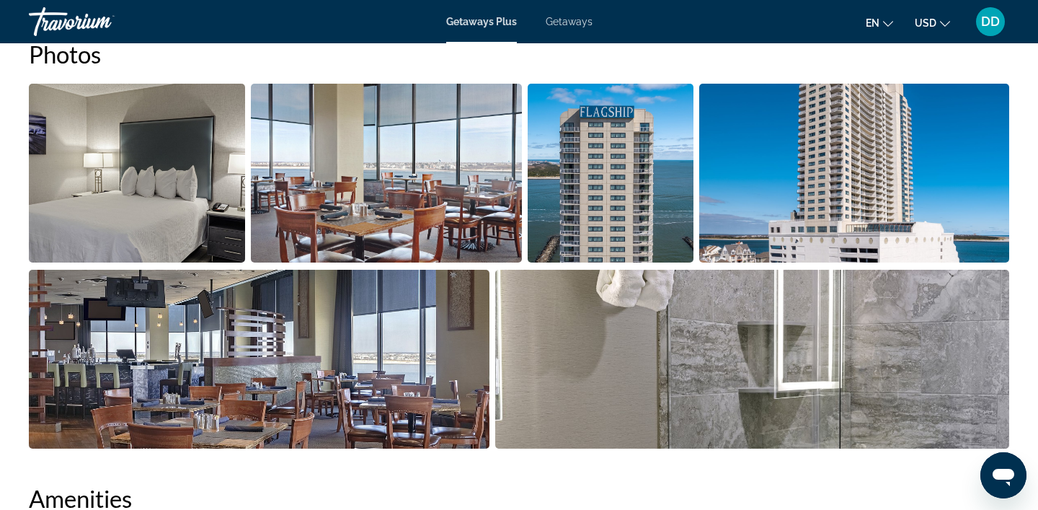
scroll to position [714, 0]
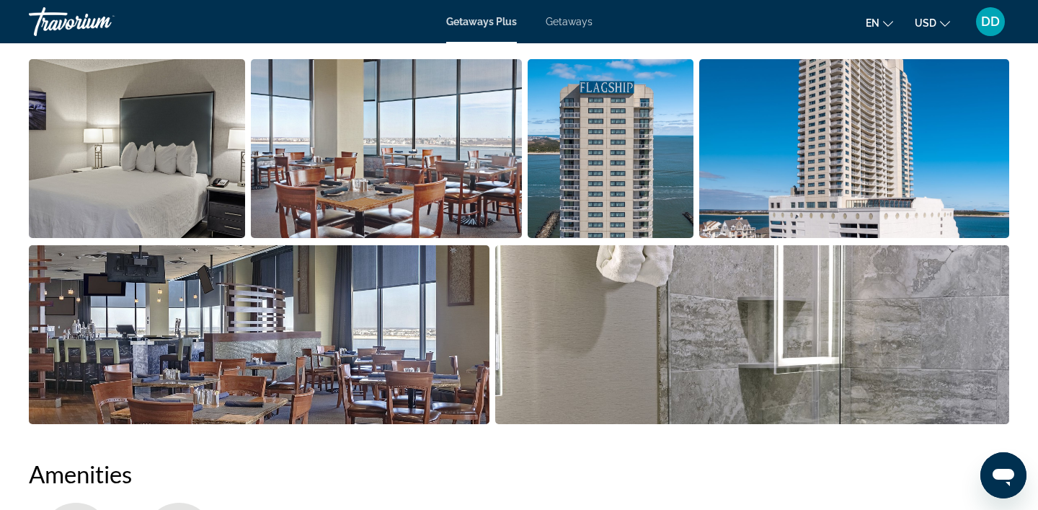
click at [222, 202] on img "Open full-screen image slider" at bounding box center [137, 148] width 216 height 179
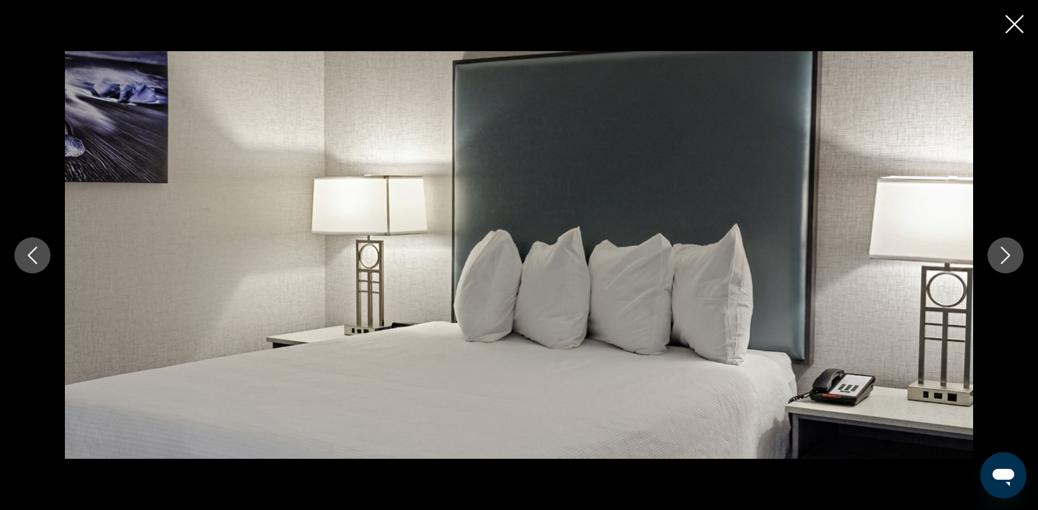
click at [1003, 257] on icon "Next image" at bounding box center [1005, 255] width 17 height 17
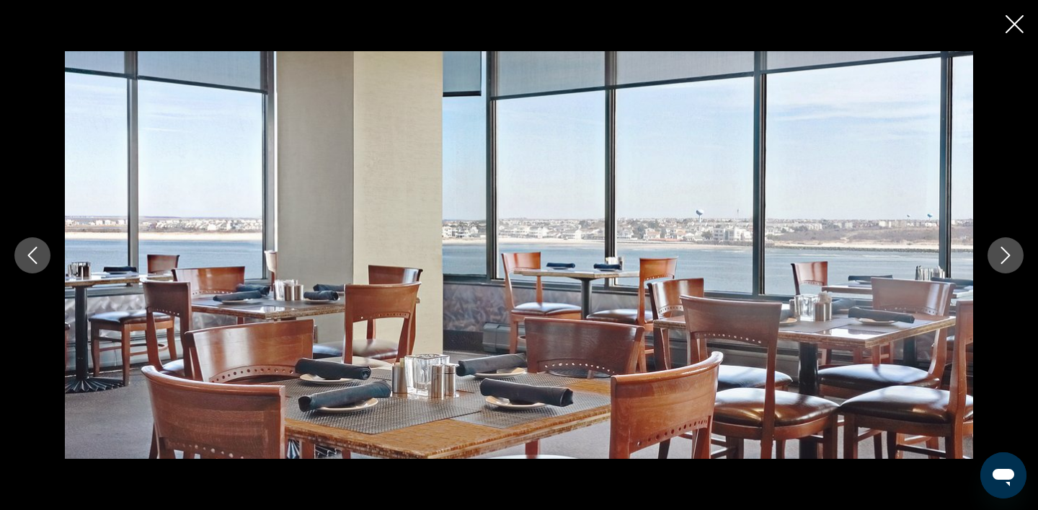
click at [1003, 257] on icon "Next image" at bounding box center [1005, 255] width 17 height 17
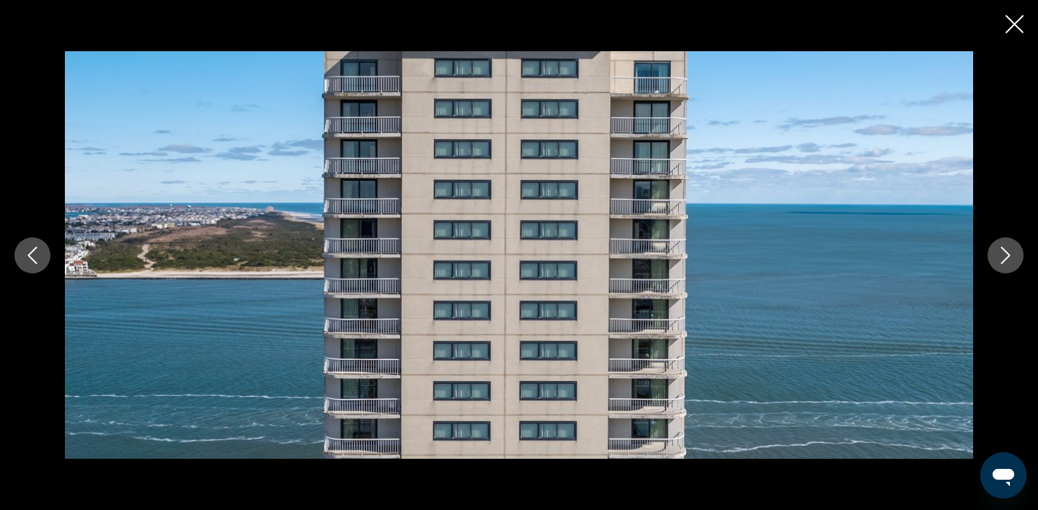
click at [1003, 257] on icon "Next image" at bounding box center [1005, 255] width 17 height 17
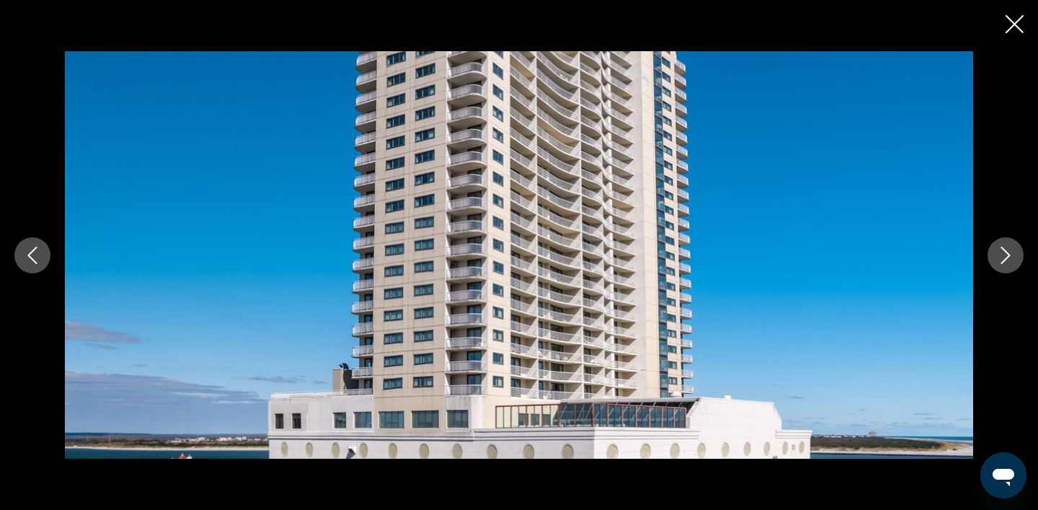
click at [1003, 257] on icon "Next image" at bounding box center [1005, 255] width 17 height 17
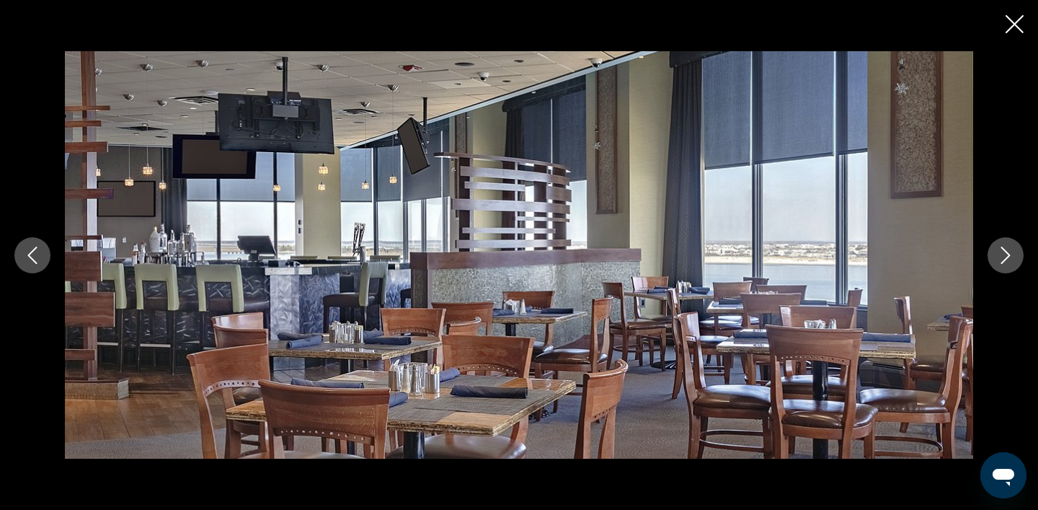
click at [1003, 257] on icon "Next image" at bounding box center [1005, 255] width 17 height 17
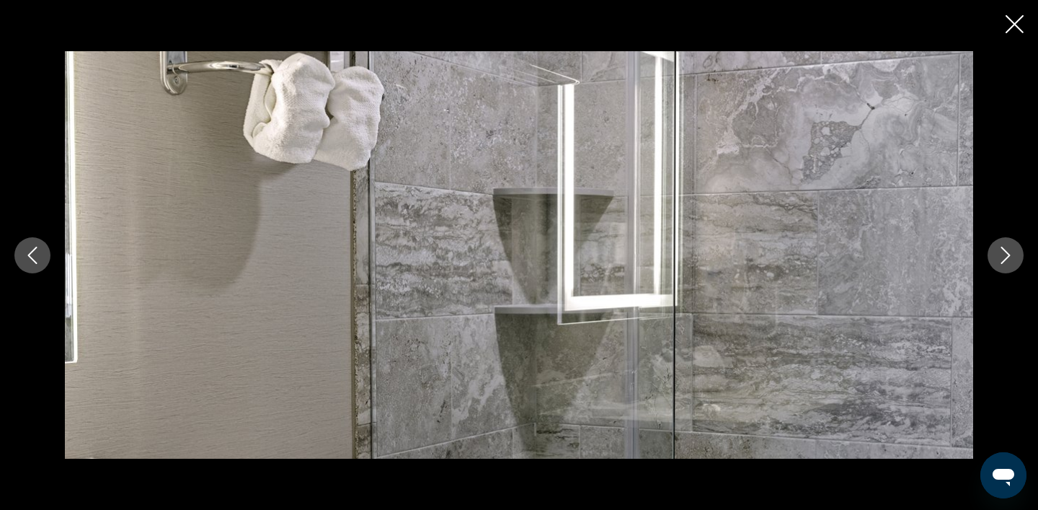
click at [1003, 257] on icon "Next image" at bounding box center [1005, 255] width 17 height 17
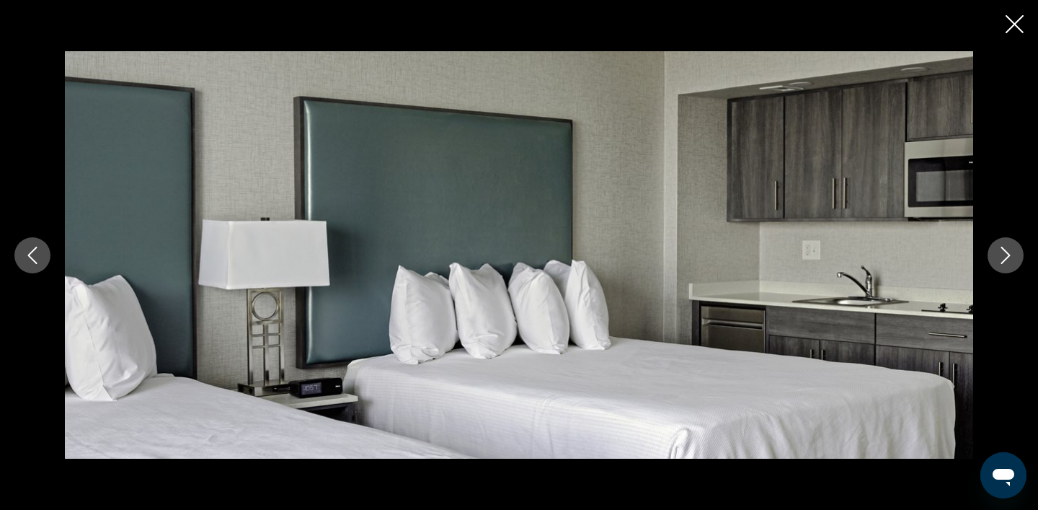
click at [1003, 257] on icon "Next image" at bounding box center [1005, 255] width 17 height 17
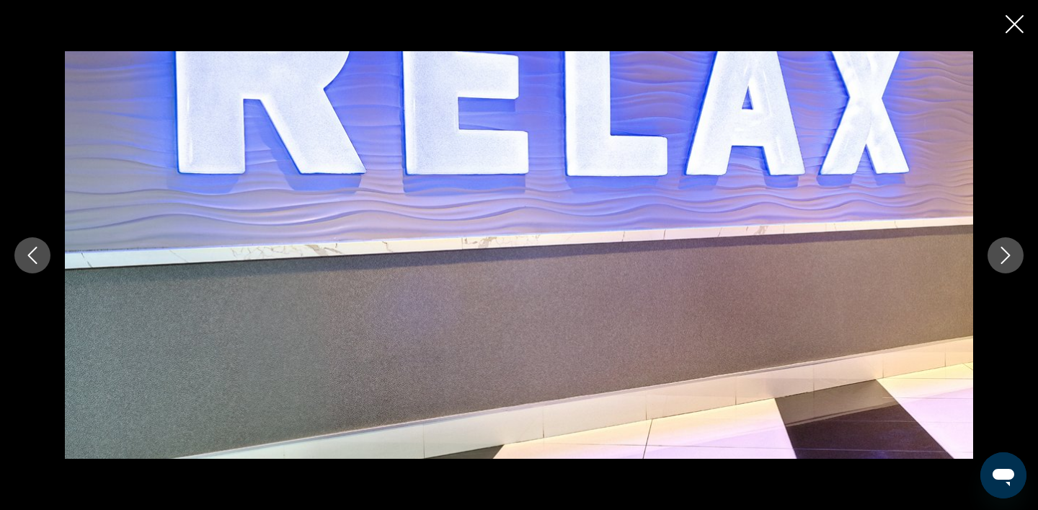
click at [1003, 257] on icon "Next image" at bounding box center [1005, 255] width 17 height 17
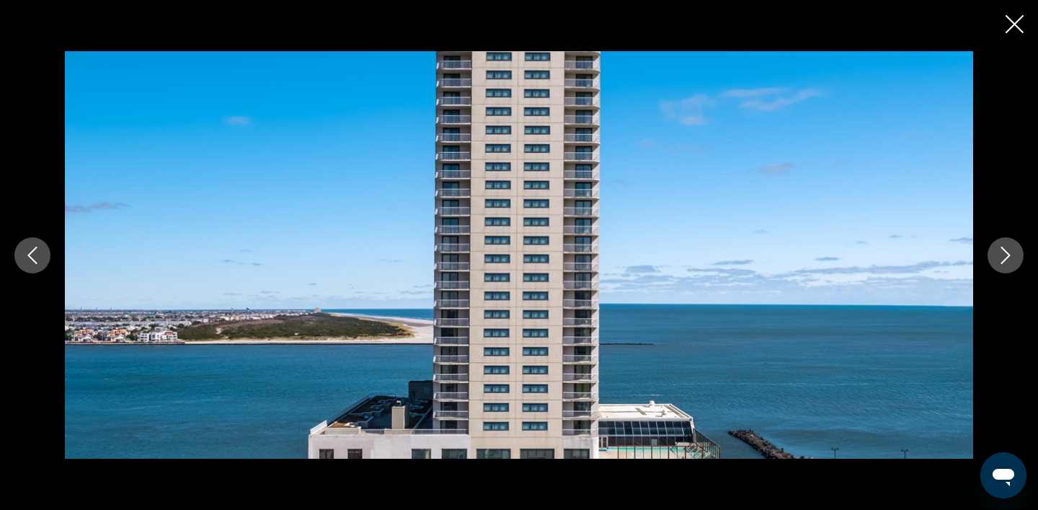
click at [1003, 257] on icon "Next image" at bounding box center [1005, 255] width 17 height 17
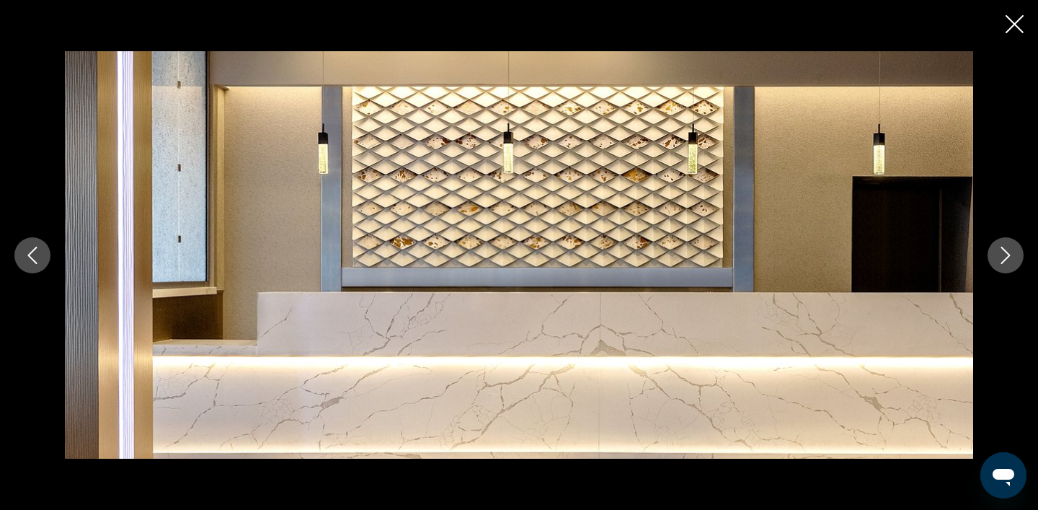
click at [1003, 257] on icon "Next image" at bounding box center [1005, 255] width 17 height 17
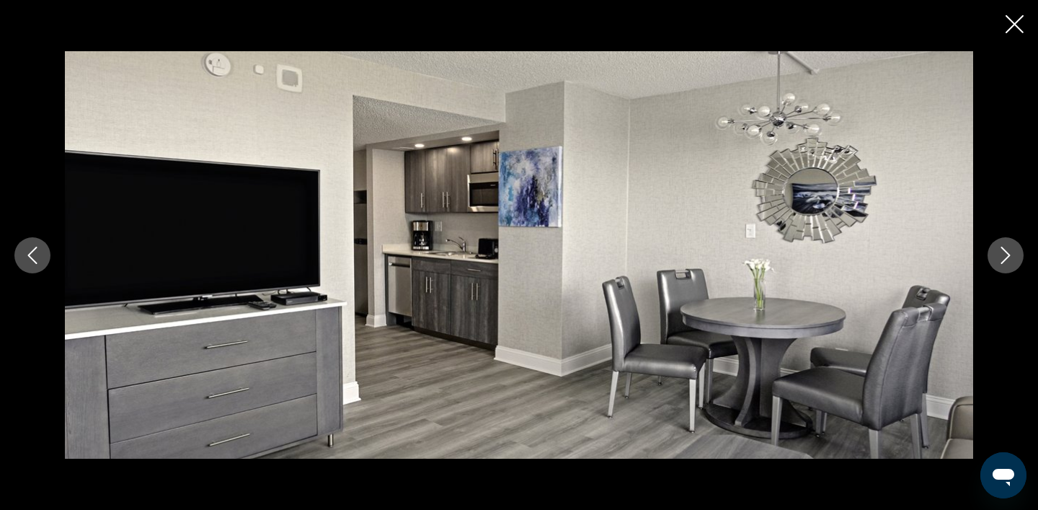
click at [1003, 257] on icon "Next image" at bounding box center [1005, 255] width 17 height 17
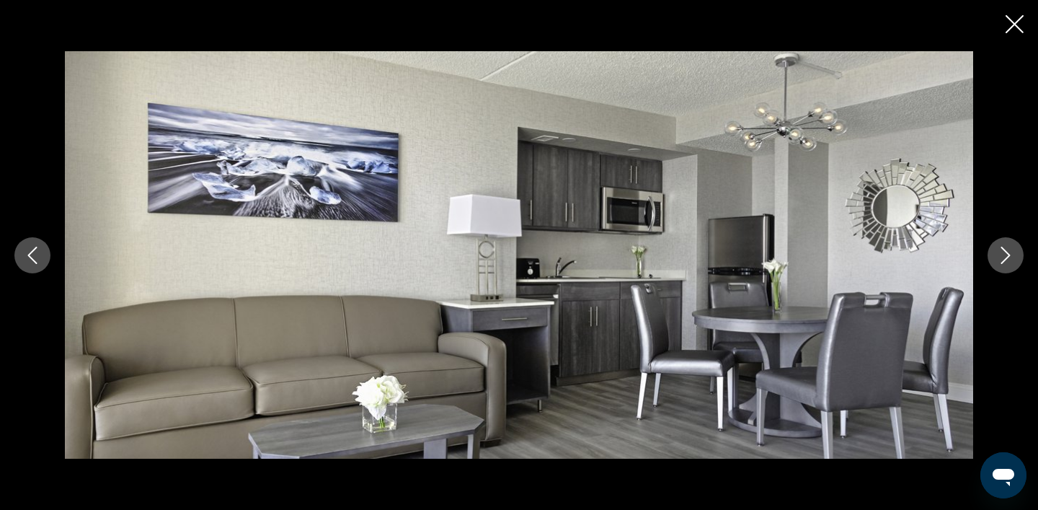
click at [1003, 257] on icon "Next image" at bounding box center [1005, 255] width 17 height 17
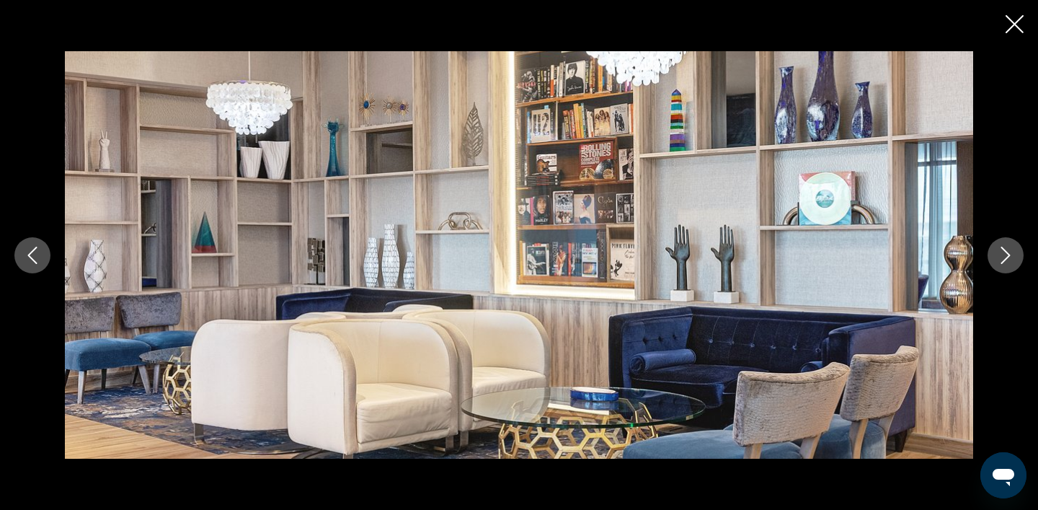
click at [1003, 257] on icon "Next image" at bounding box center [1005, 255] width 17 height 17
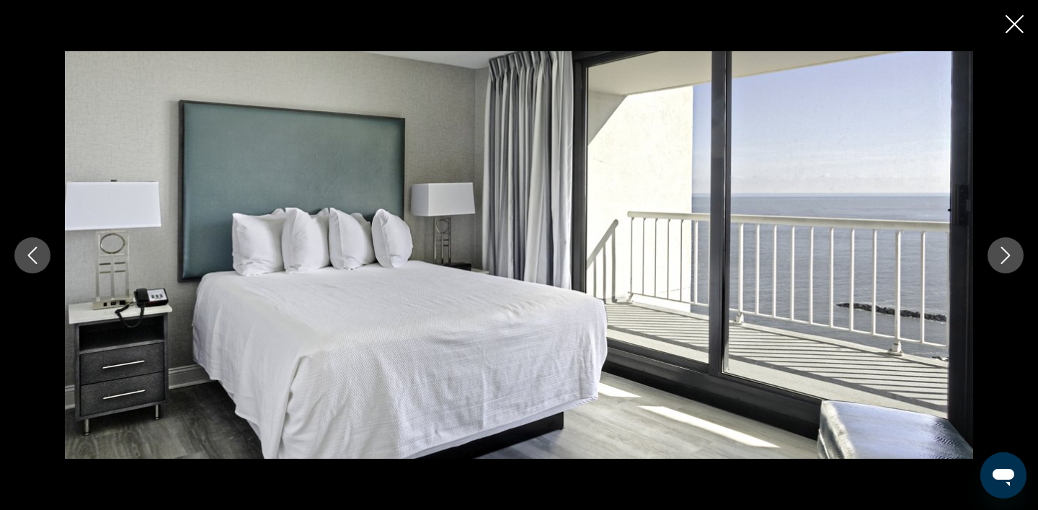
click at [1003, 257] on icon "Next image" at bounding box center [1005, 255] width 17 height 17
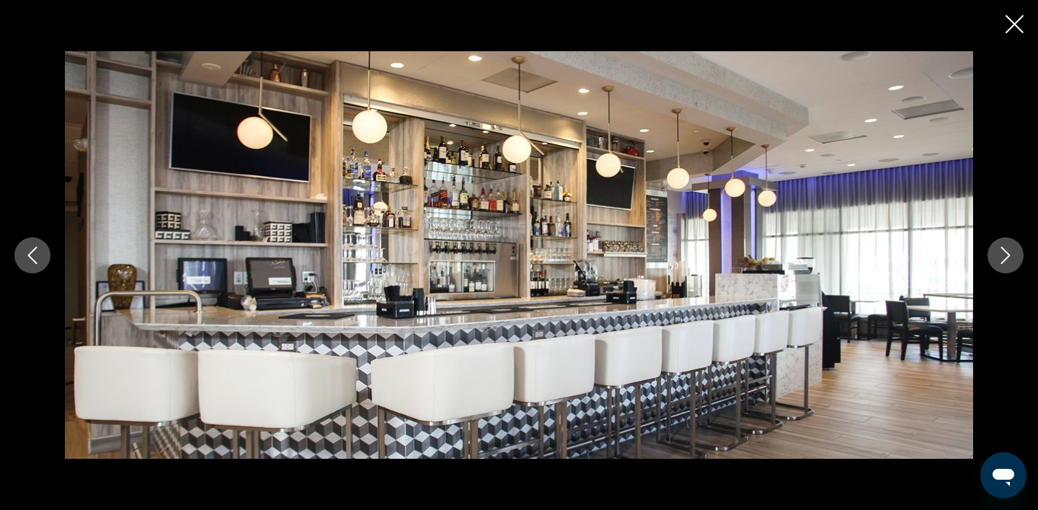
click at [1003, 257] on icon "Next image" at bounding box center [1005, 255] width 17 height 17
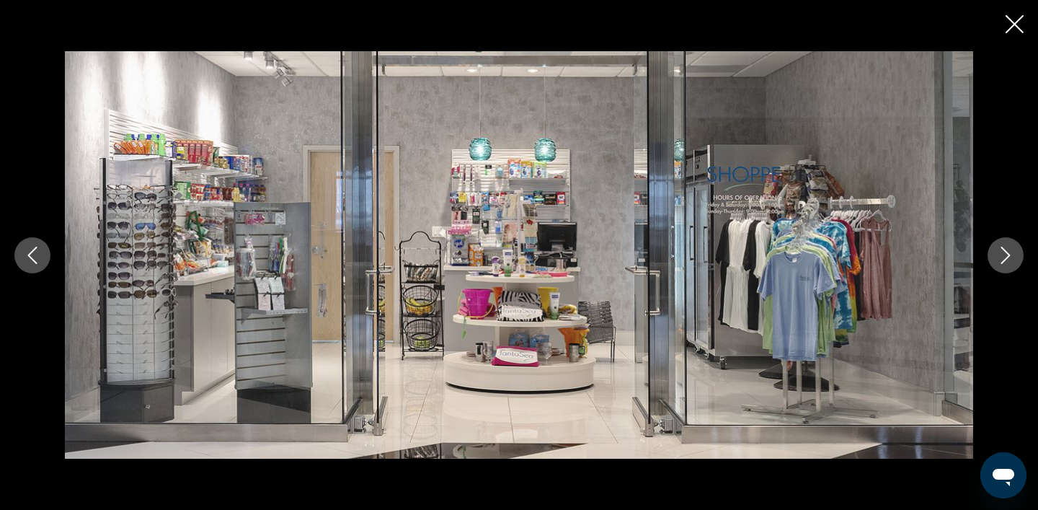
click at [1003, 257] on icon "Next image" at bounding box center [1005, 255] width 17 height 17
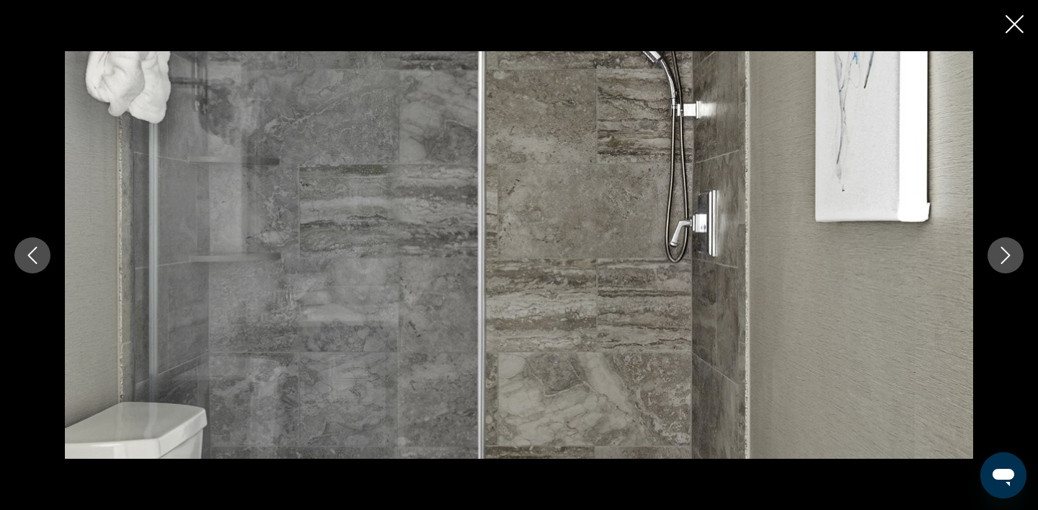
click at [1003, 257] on icon "Next image" at bounding box center [1005, 255] width 17 height 17
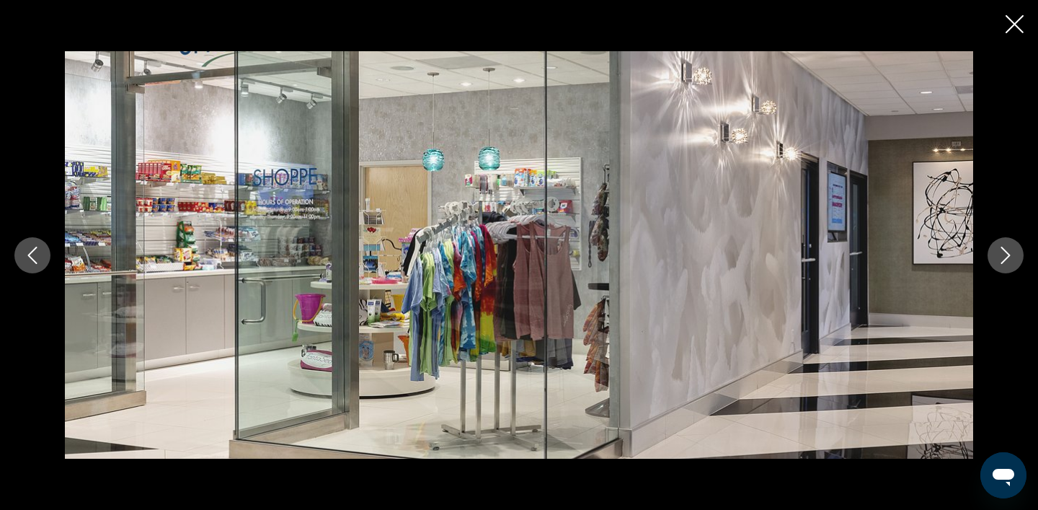
click at [1003, 257] on icon "Next image" at bounding box center [1005, 255] width 17 height 17
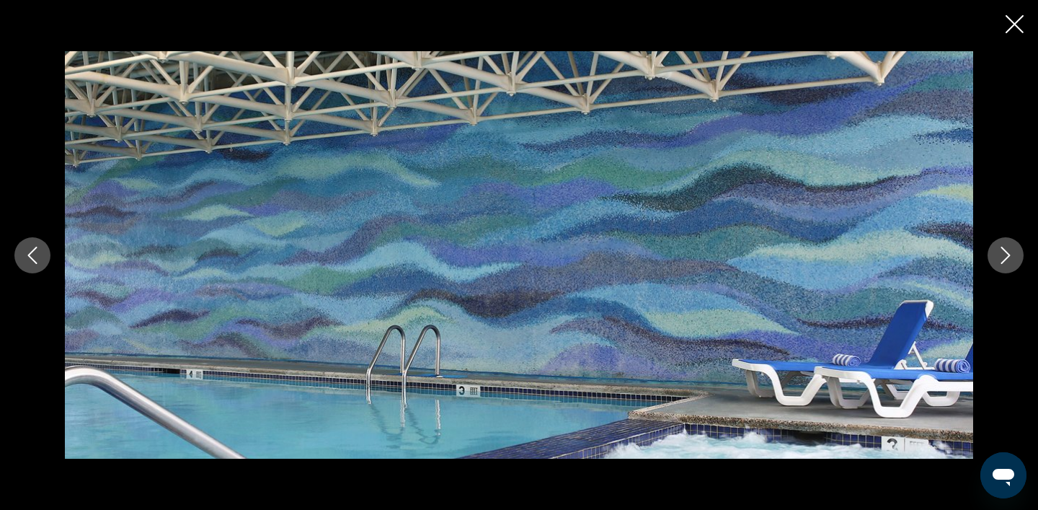
click at [1003, 257] on icon "Next image" at bounding box center [1005, 255] width 17 height 17
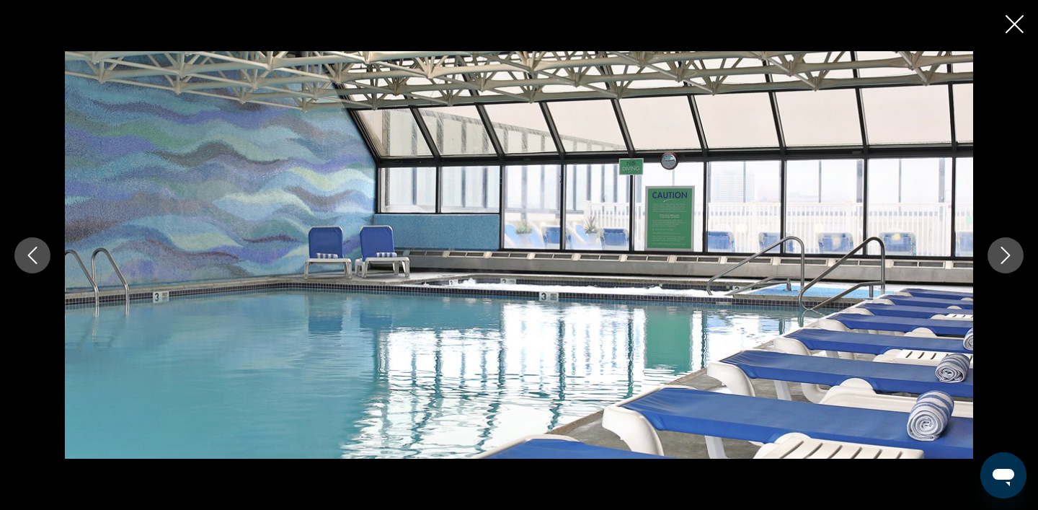
click at [1003, 257] on icon "Next image" at bounding box center [1005, 255] width 17 height 17
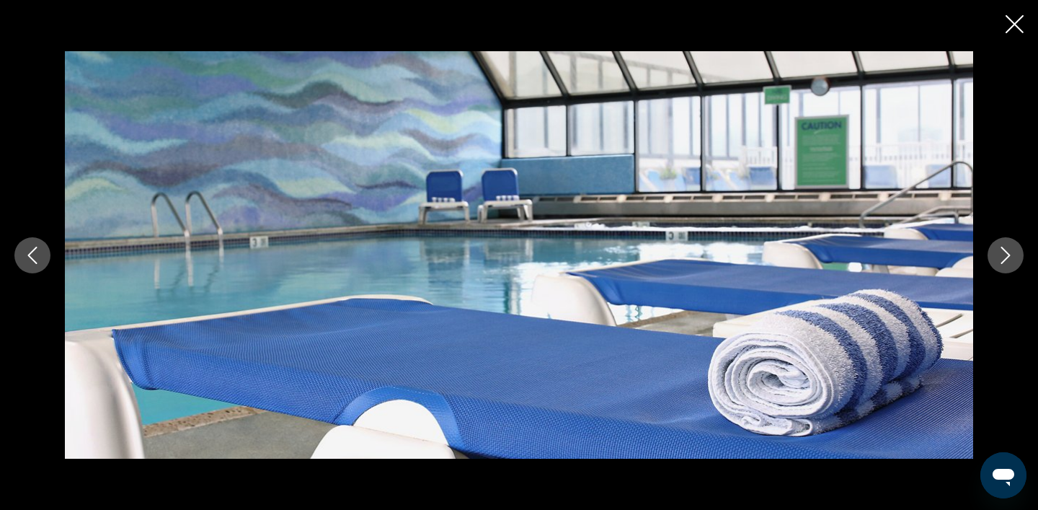
click at [1003, 257] on icon "Next image" at bounding box center [1005, 255] width 17 height 17
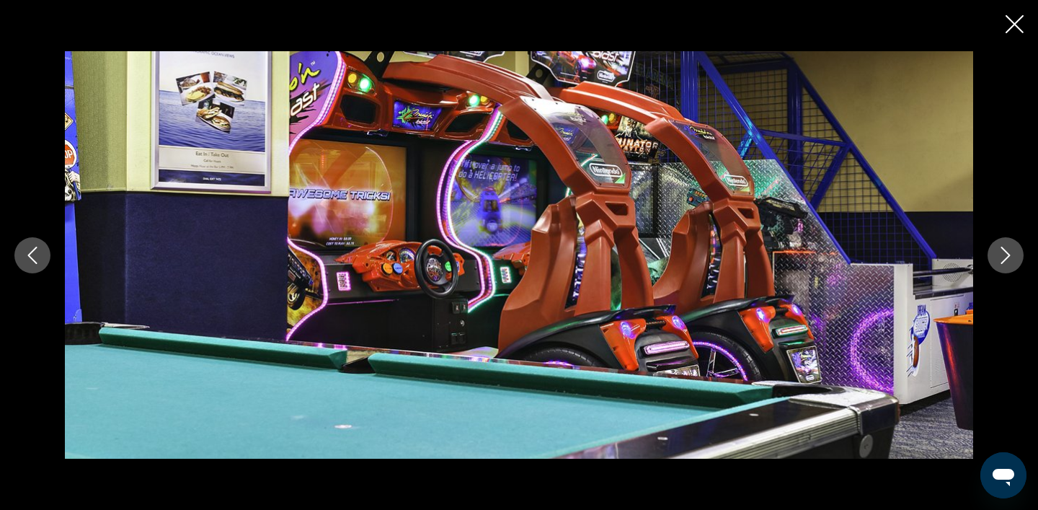
click at [1003, 257] on icon "Next image" at bounding box center [1005, 255] width 17 height 17
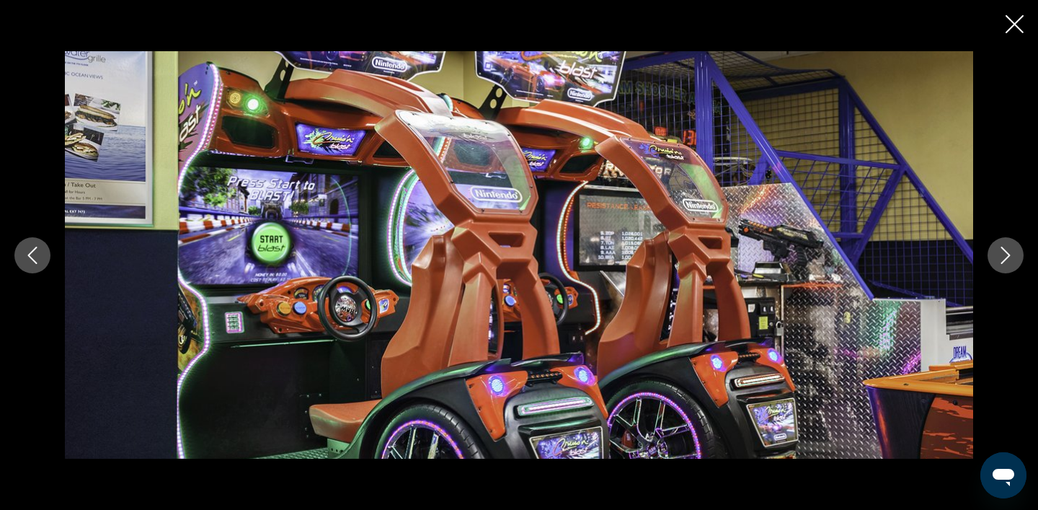
click at [1003, 257] on icon "Next image" at bounding box center [1005, 255] width 17 height 17
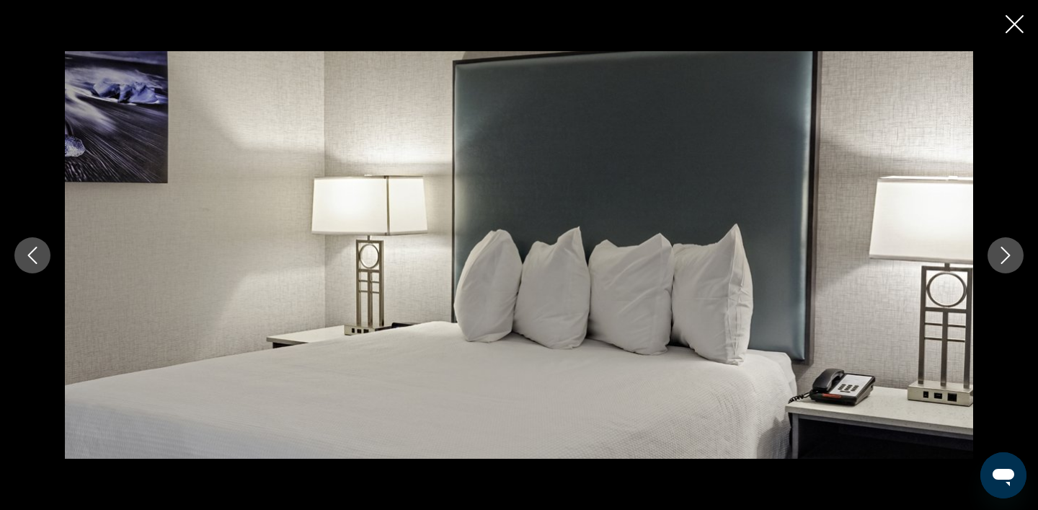
click at [1003, 257] on icon "Next image" at bounding box center [1005, 255] width 17 height 17
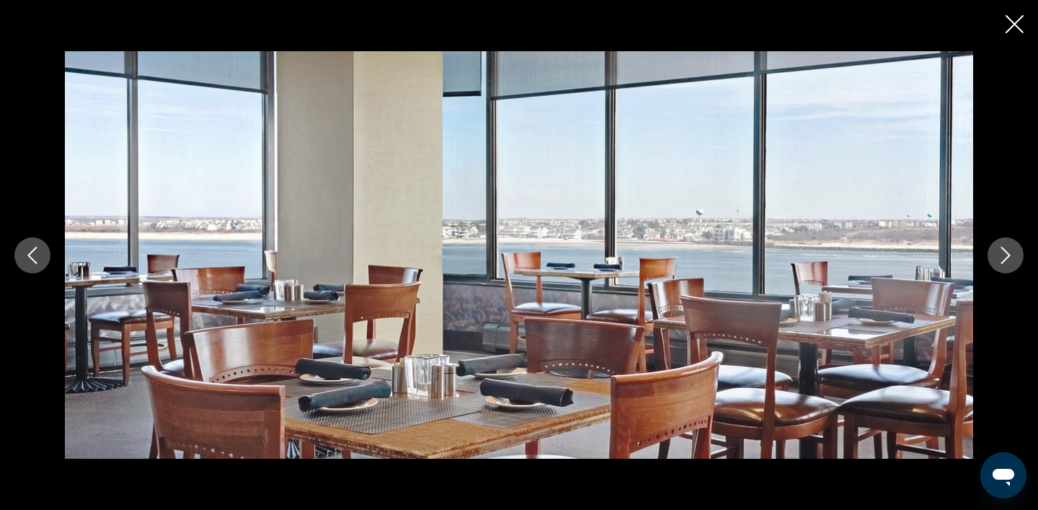
click at [1016, 26] on icon "Close slideshow" at bounding box center [1015, 24] width 18 height 18
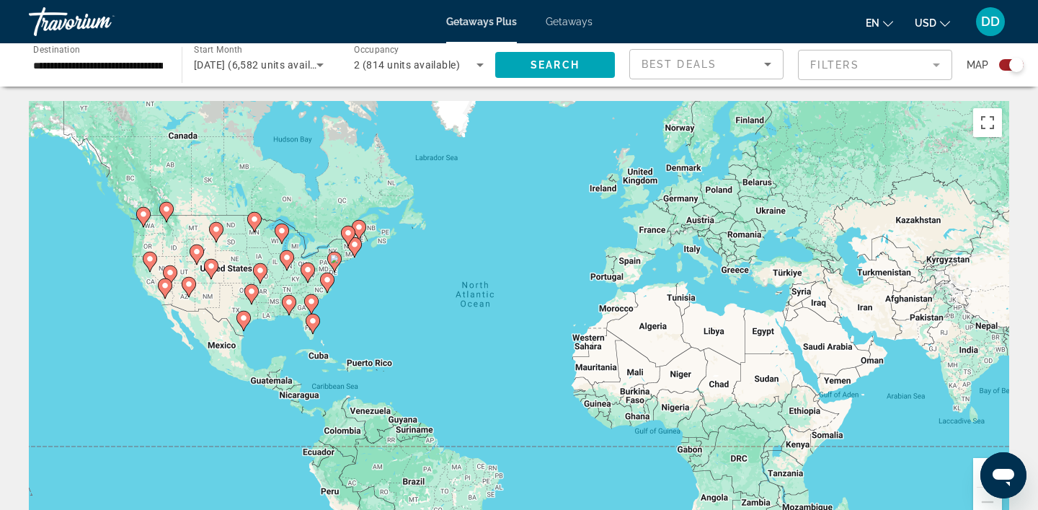
click at [1016, 66] on div "Search widget" at bounding box center [1017, 65] width 14 height 14
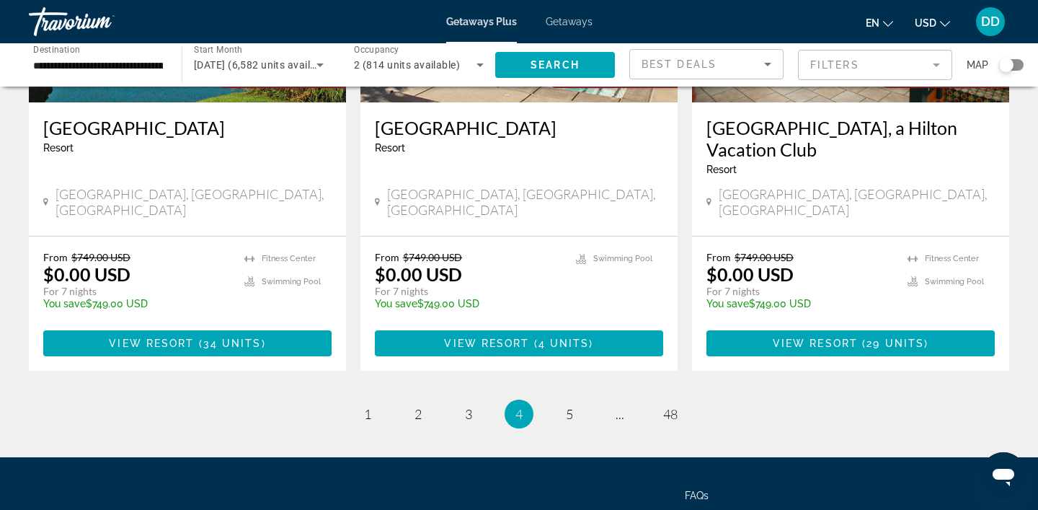
scroll to position [1897, 0]
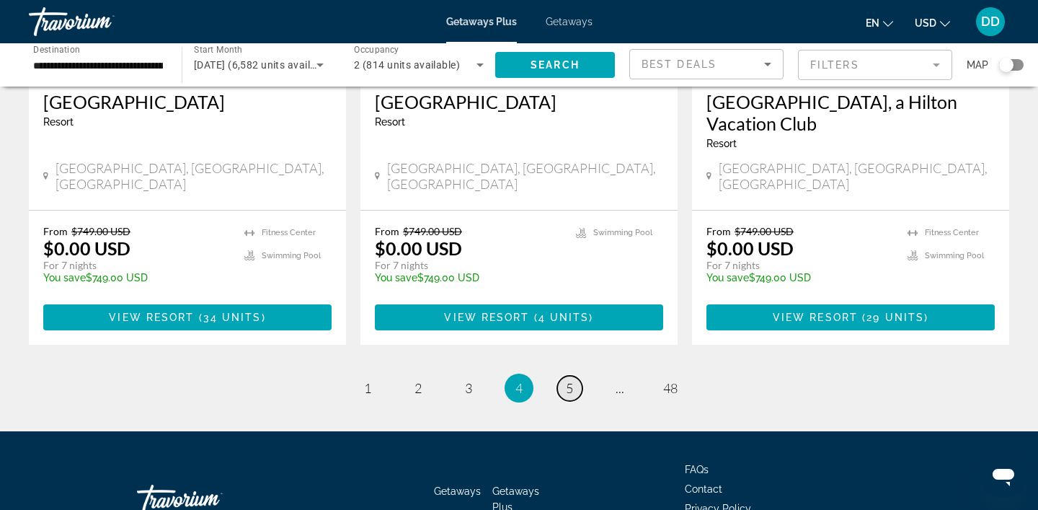
click at [570, 380] on span "5" at bounding box center [569, 388] width 7 height 16
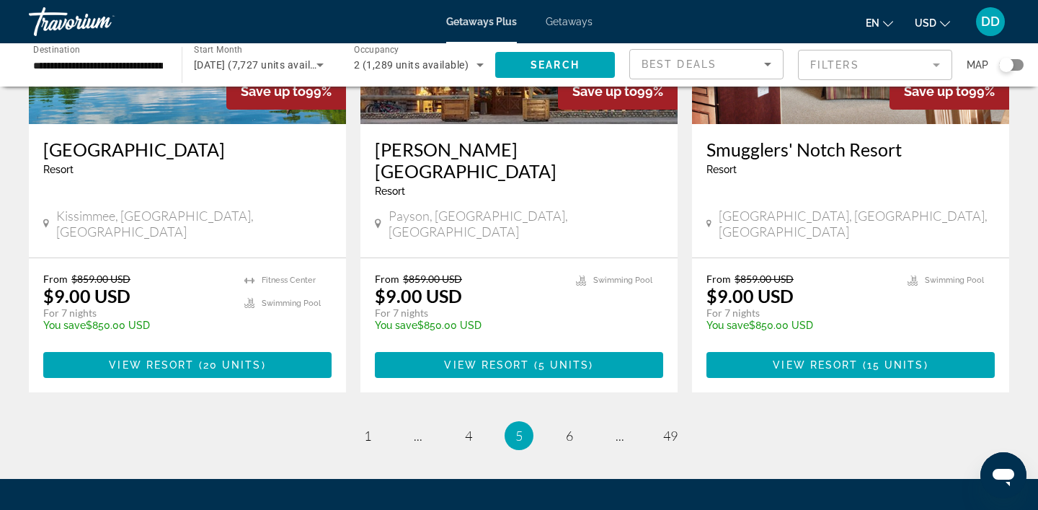
scroll to position [1867, 0]
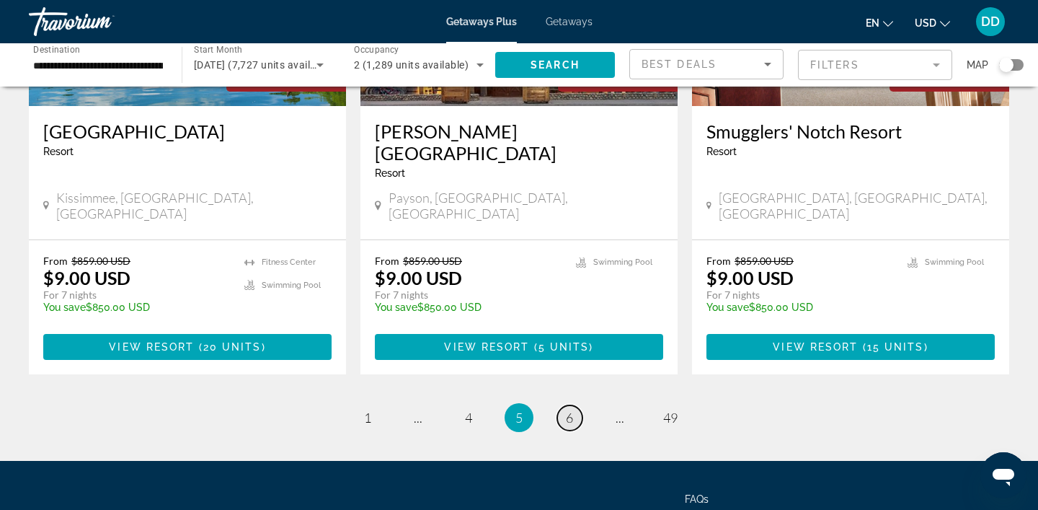
click at [570, 410] on span "6" at bounding box center [569, 418] width 7 height 16
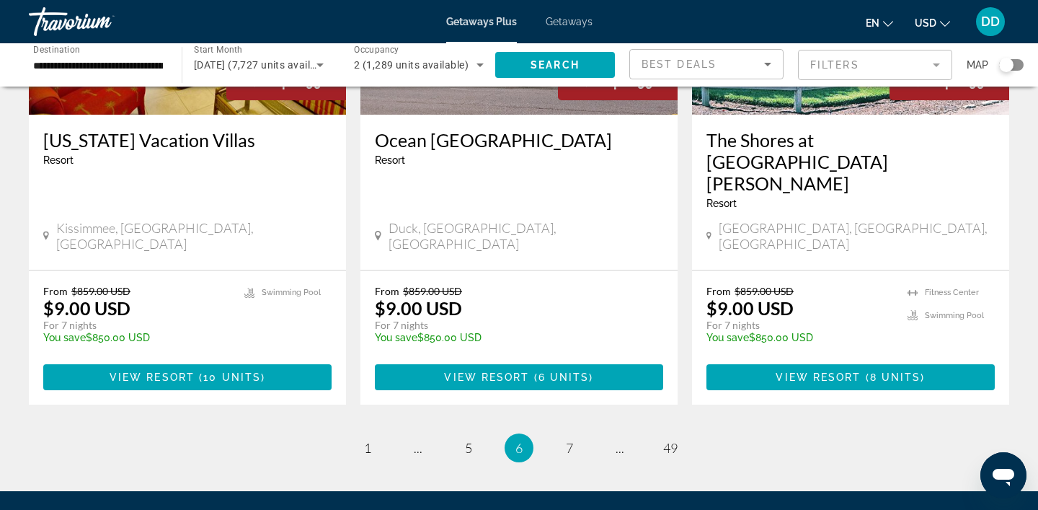
scroll to position [1866, 0]
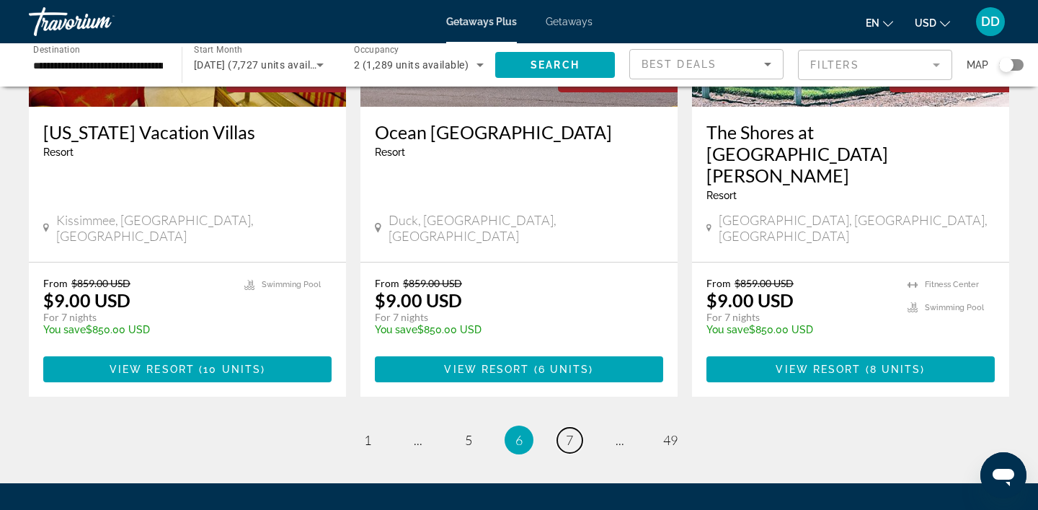
click at [570, 432] on span "7" at bounding box center [569, 440] width 7 height 16
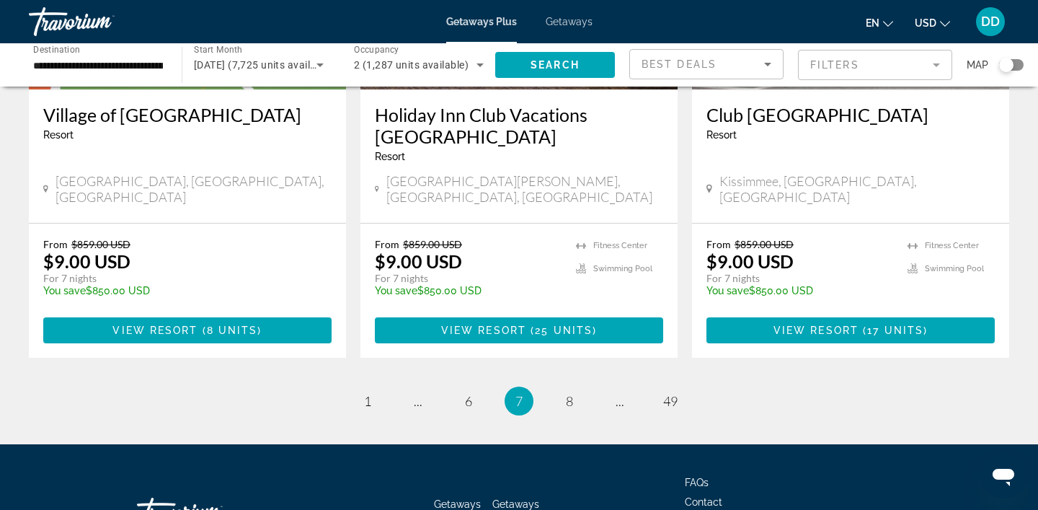
scroll to position [1846, 0]
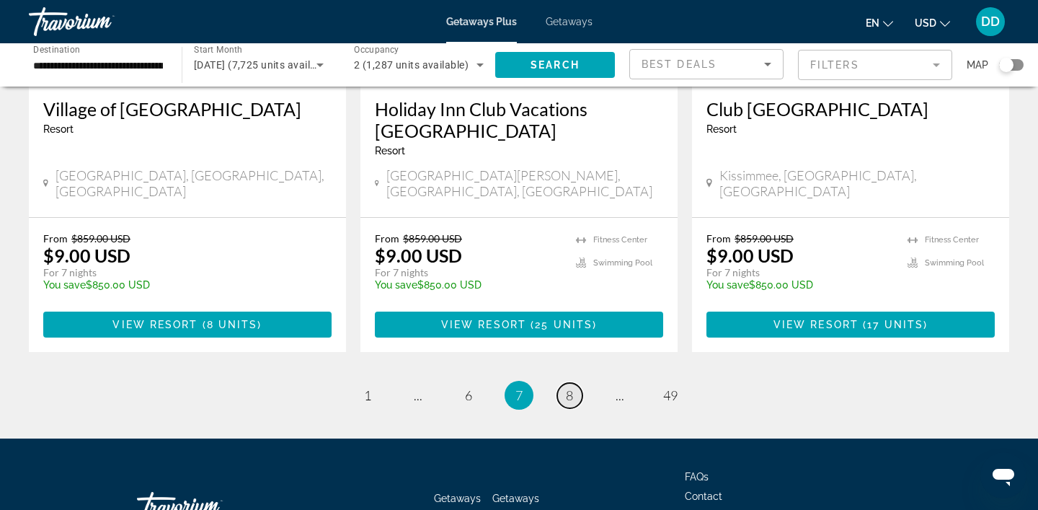
click at [570, 387] on span "8" at bounding box center [569, 395] width 7 height 16
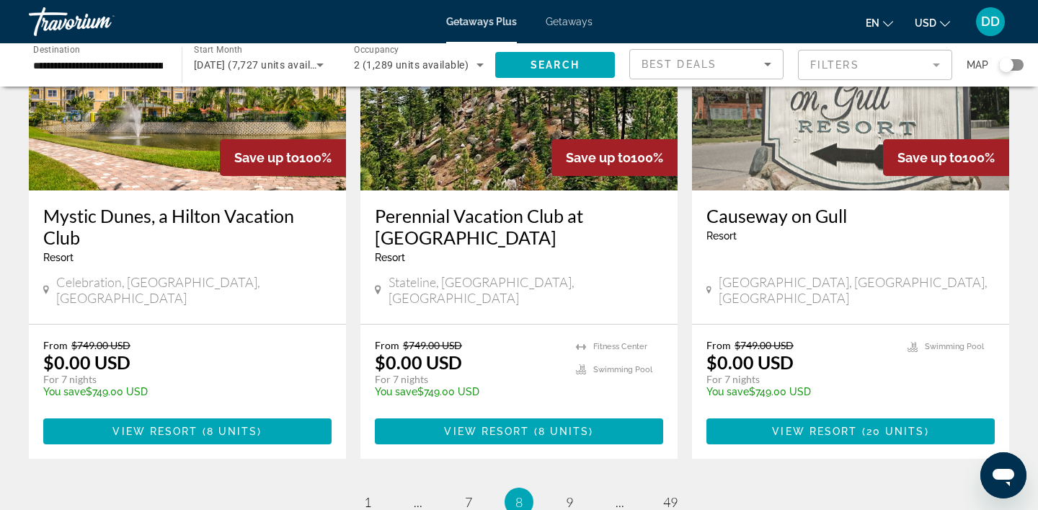
scroll to position [1910, 0]
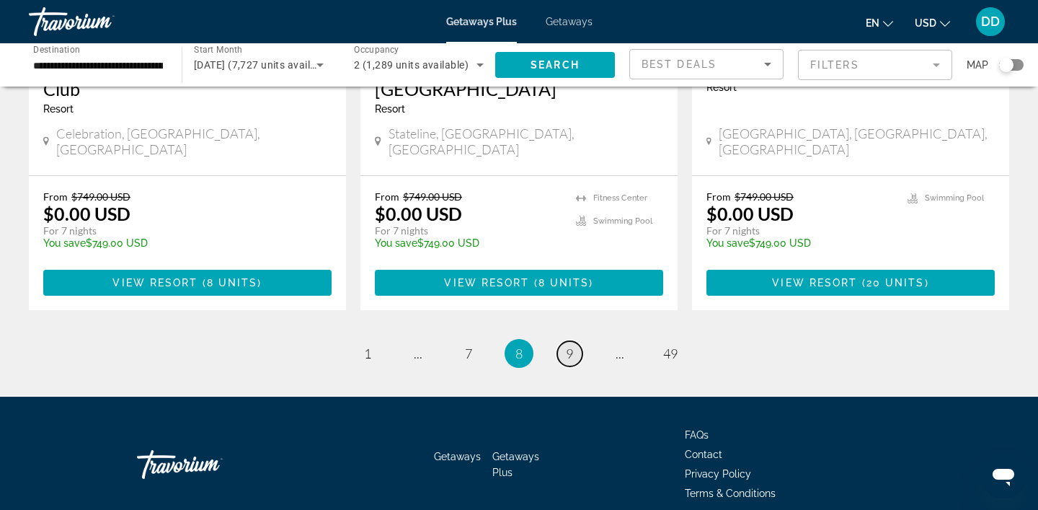
click at [572, 345] on span "9" at bounding box center [569, 353] width 7 height 16
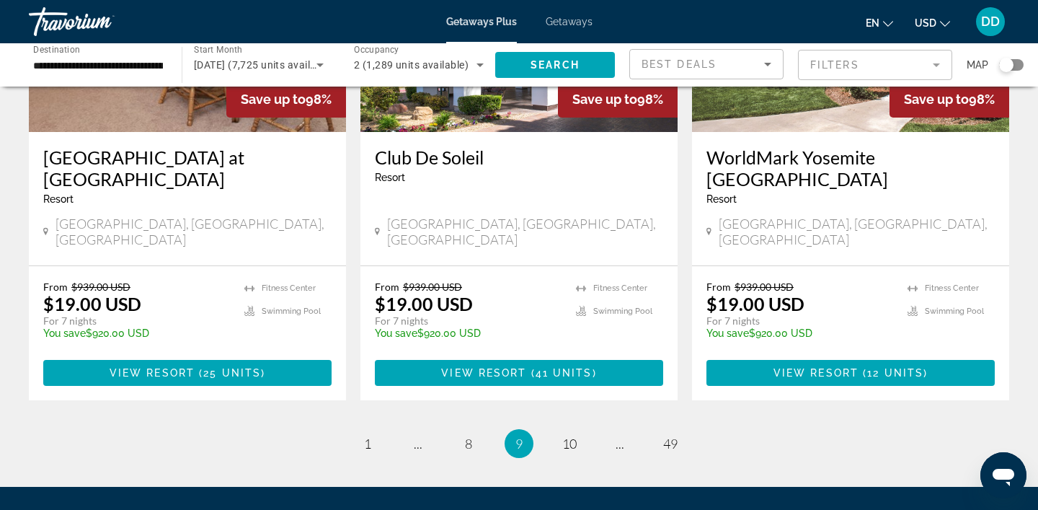
scroll to position [1866, 0]
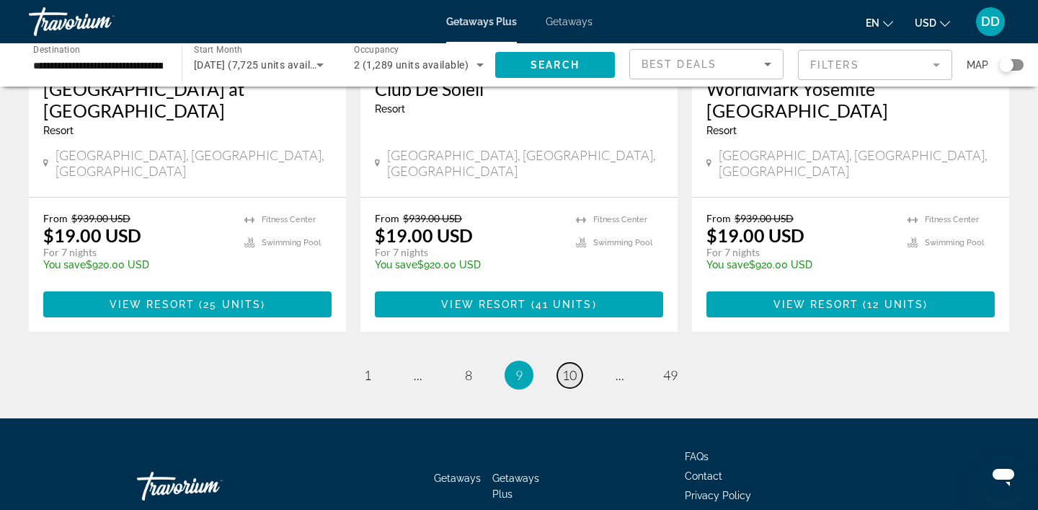
click at [570, 367] on span "10" at bounding box center [569, 375] width 14 height 16
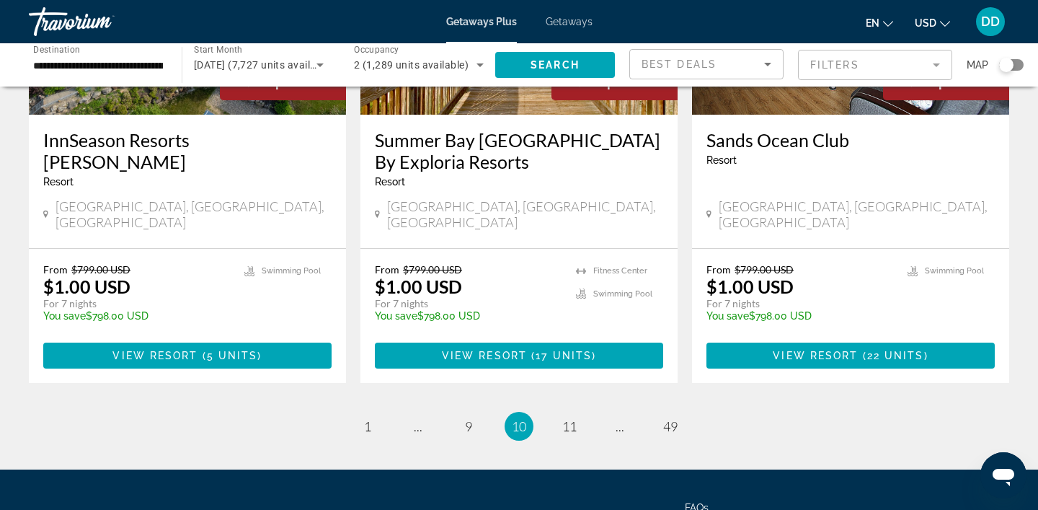
scroll to position [1818, 0]
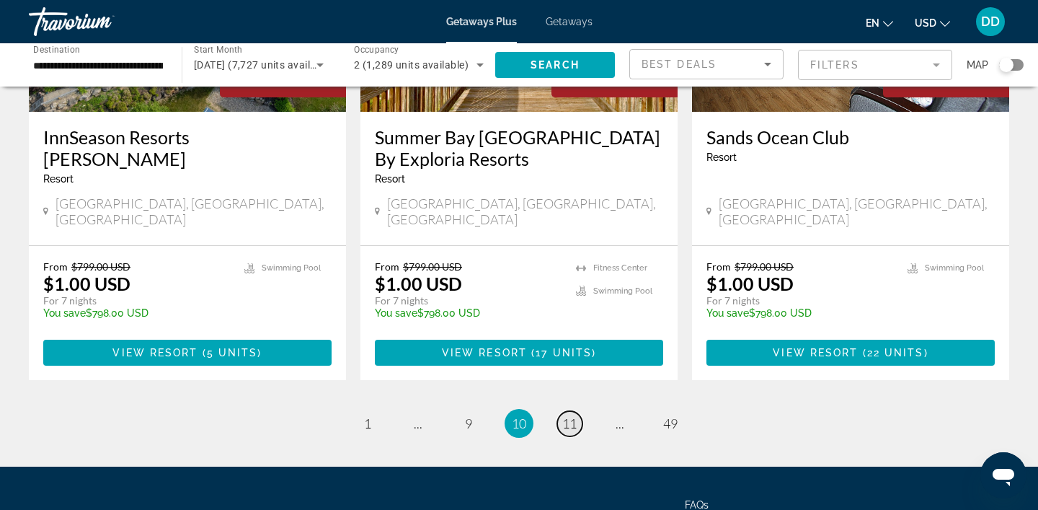
click at [574, 415] on span "11" at bounding box center [569, 423] width 14 height 16
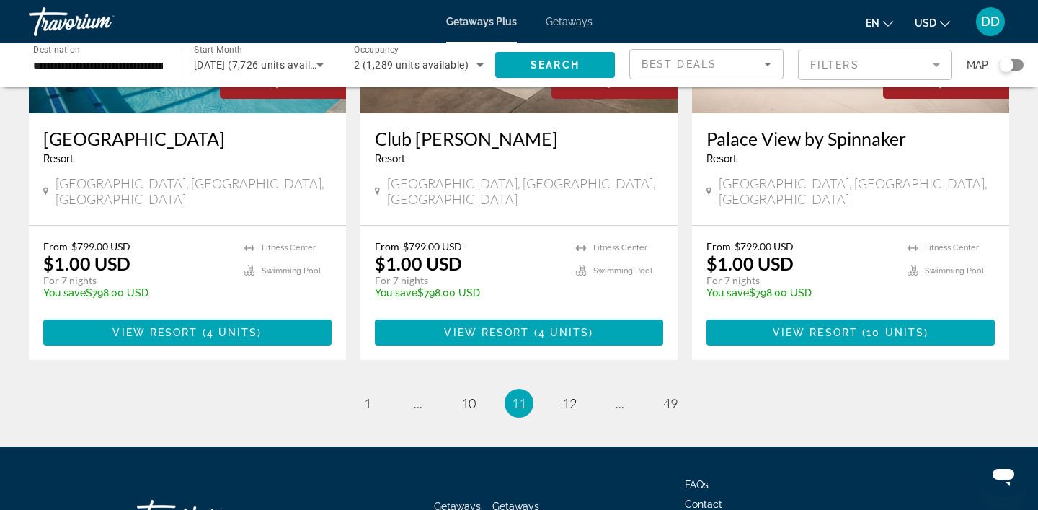
scroll to position [1845, 0]
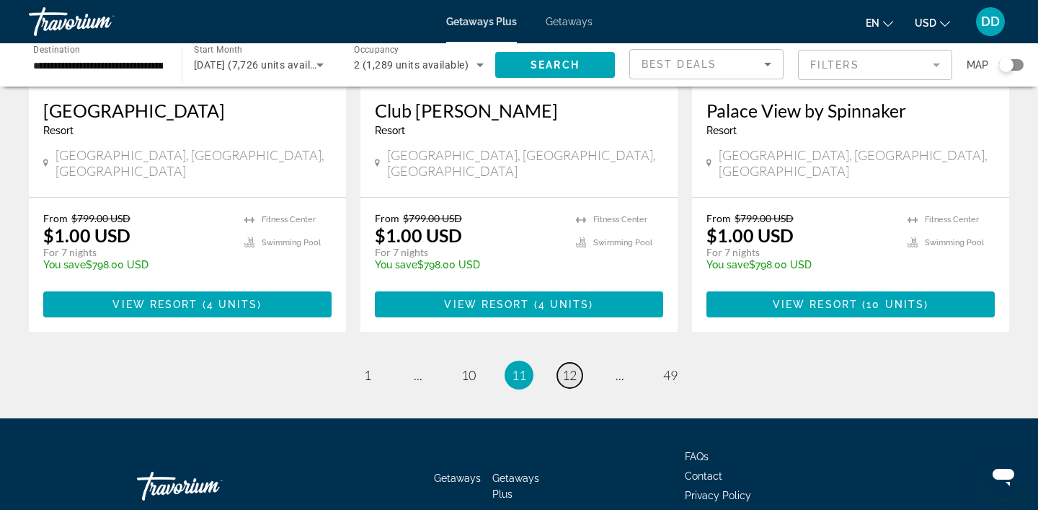
click at [577, 367] on span "12" at bounding box center [569, 375] width 14 height 16
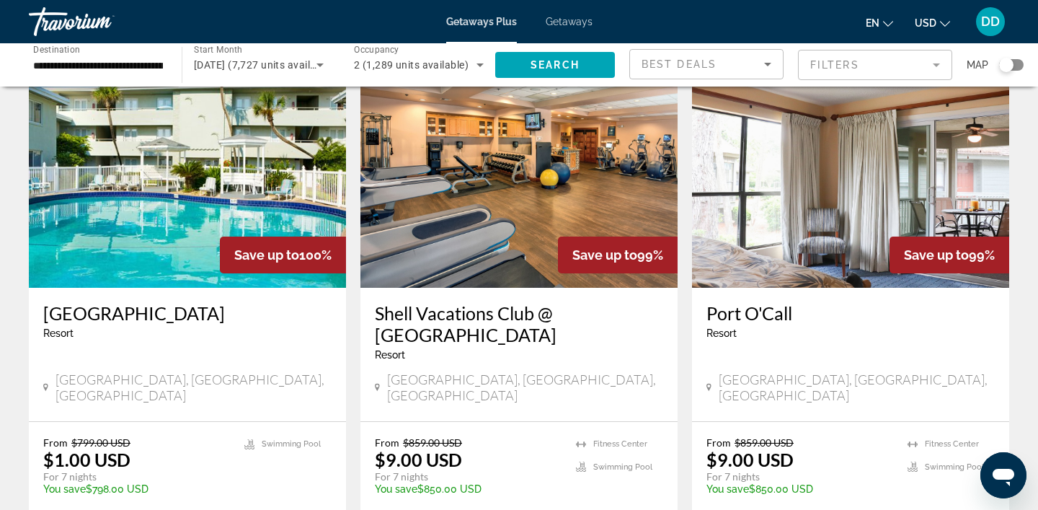
scroll to position [1115, 0]
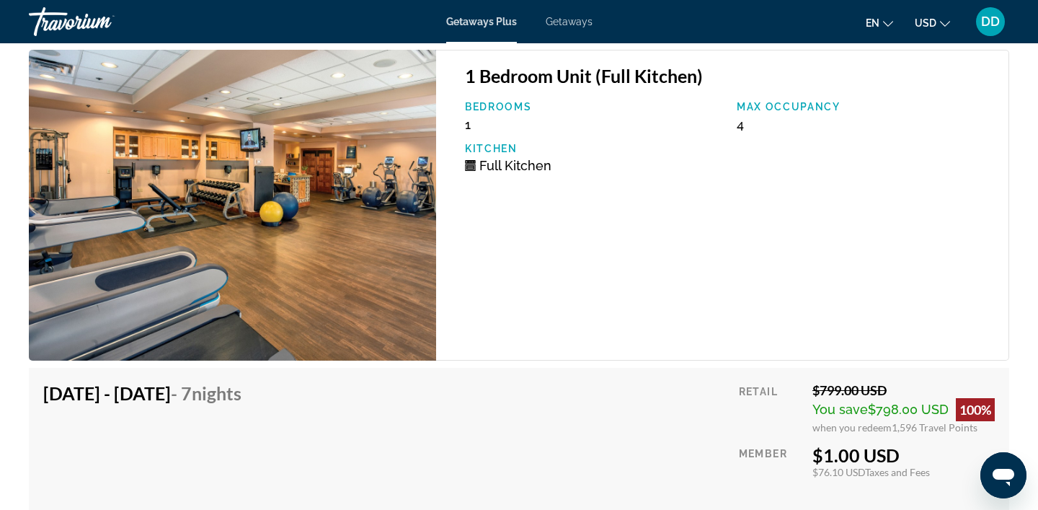
scroll to position [3800, 0]
